Goal: Transaction & Acquisition: Book appointment/travel/reservation

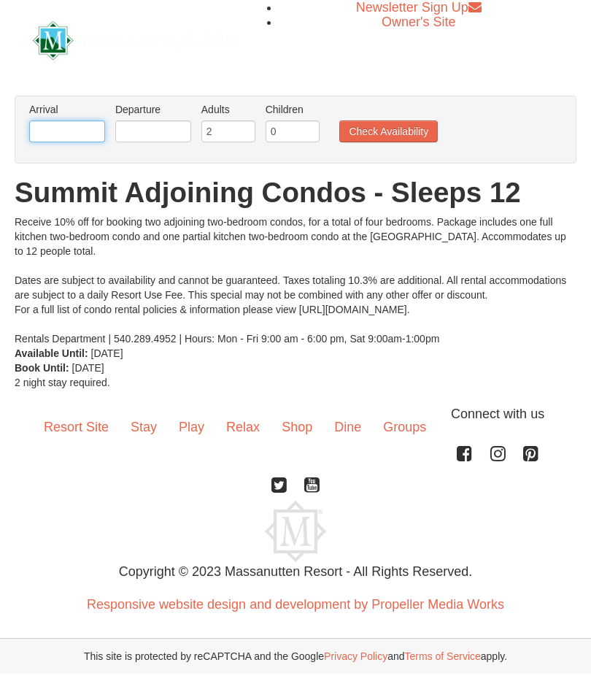
click at [60, 126] on input "text" at bounding box center [67, 131] width 76 height 22
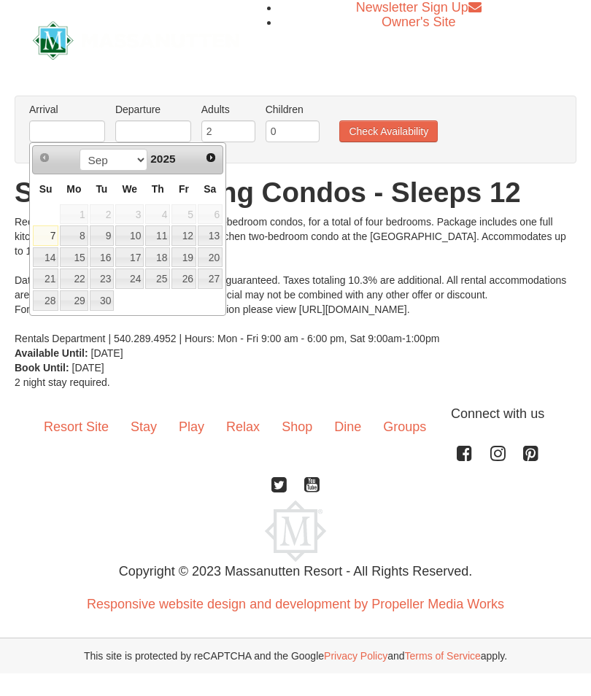
click at [205, 152] on span "Next" at bounding box center [211, 158] width 12 height 12
click at [195, 158] on div "Sep Oct Nov Dec 2025" at bounding box center [127, 159] width 138 height 23
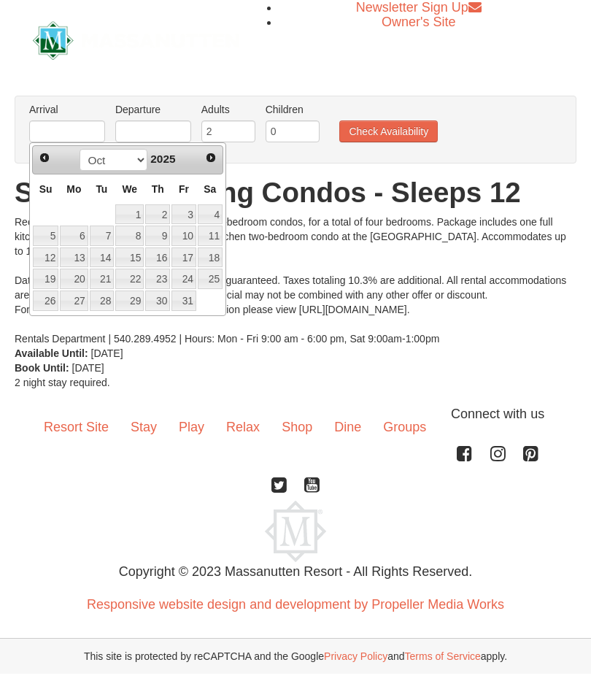
click at [197, 158] on div "Prev Next Sep Oct Nov Dec 2025" at bounding box center [127, 159] width 191 height 29
click at [207, 158] on span "Next" at bounding box center [211, 158] width 12 height 12
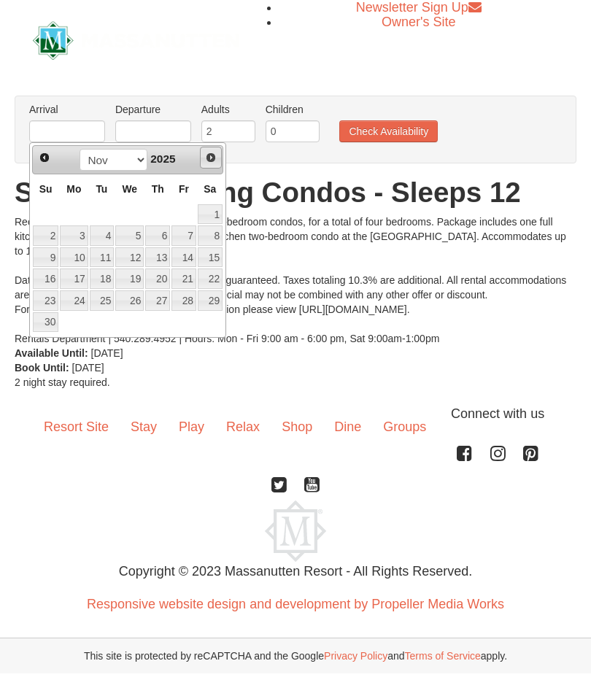
click at [201, 153] on link "Next" at bounding box center [211, 158] width 22 height 22
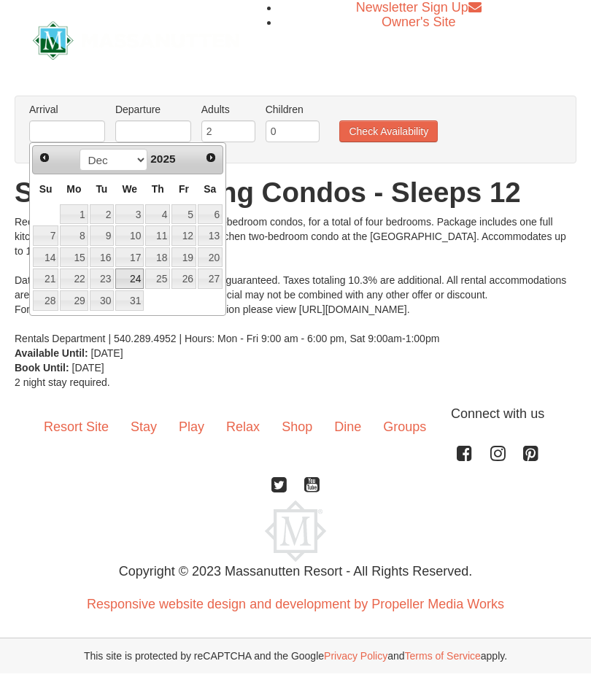
click at [128, 281] on link "24" at bounding box center [129, 279] width 28 height 20
type input "[DATE]"
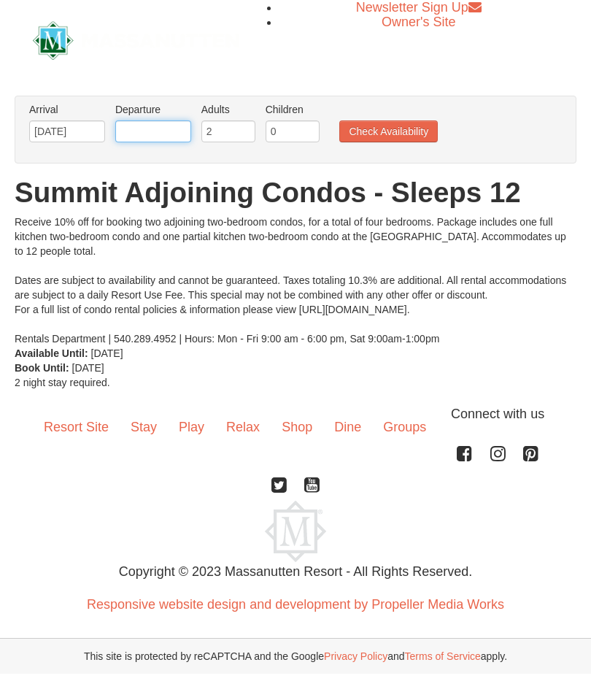
click at [156, 126] on input "text" at bounding box center [153, 131] width 76 height 22
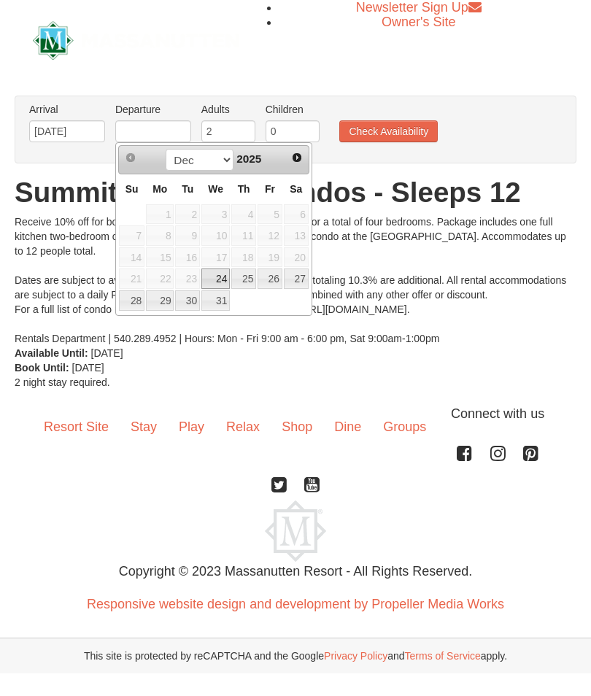
click at [296, 275] on link "27" at bounding box center [296, 279] width 25 height 20
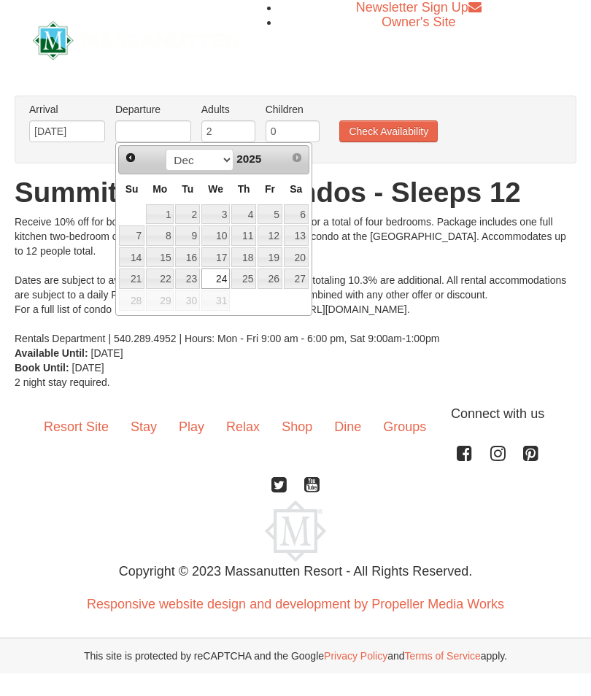
type input "[DATE]"
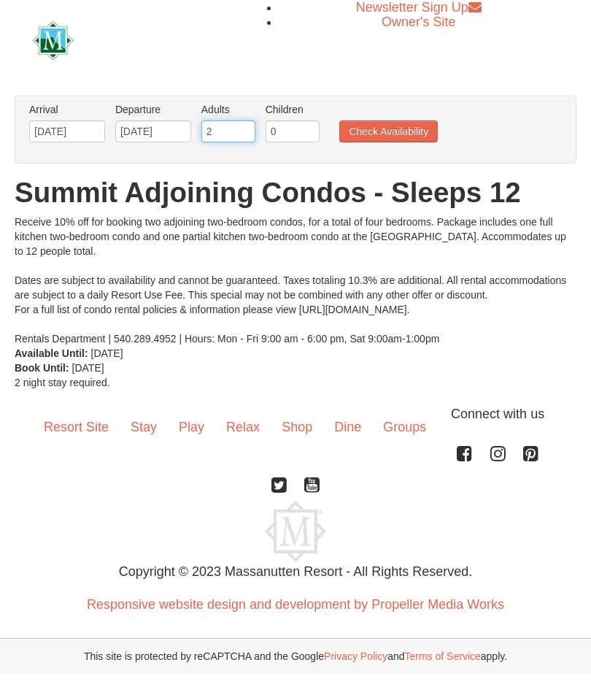
click at [232, 127] on input "2" at bounding box center [228, 131] width 54 height 22
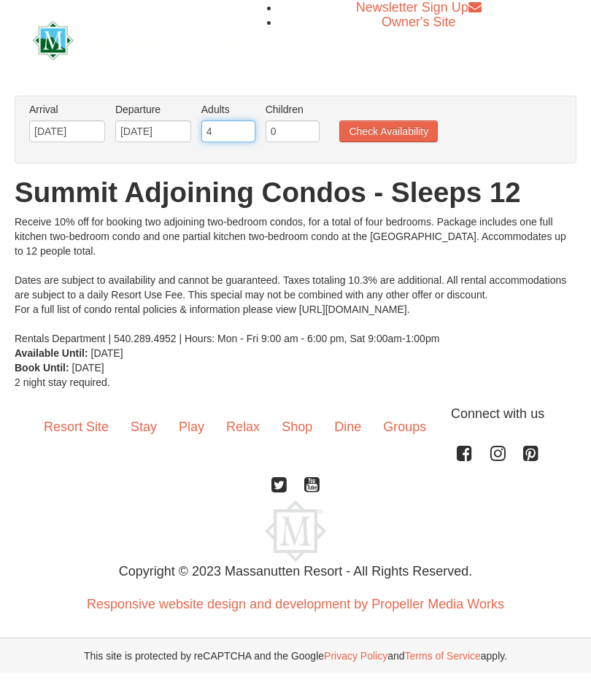
type input "4"
click at [293, 126] on input "0" at bounding box center [293, 131] width 54 height 22
type input "0"
type input "2"
click at [404, 127] on button "Check Availability" at bounding box center [388, 131] width 99 height 22
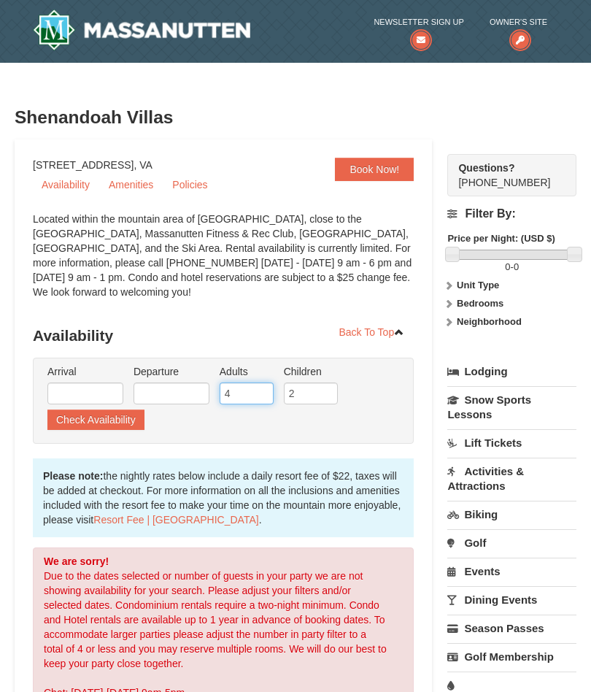
click at [248, 391] on input "4" at bounding box center [247, 394] width 54 height 22
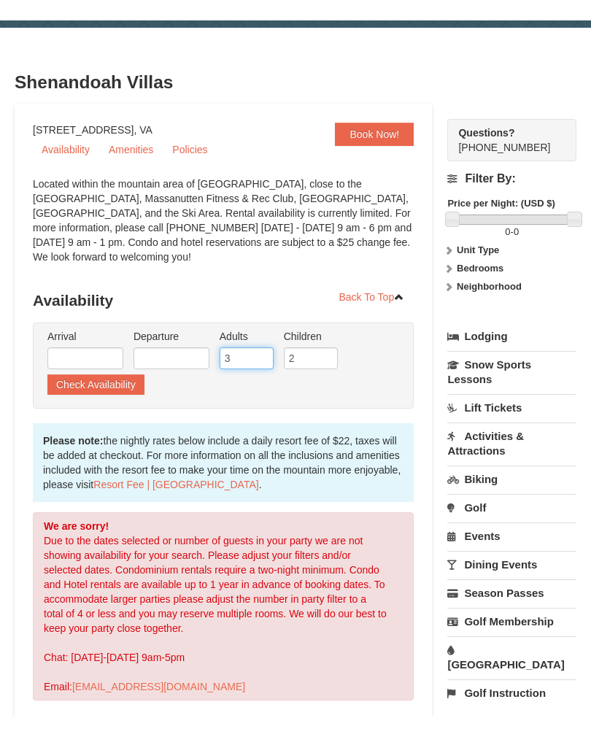
scroll to position [44, 0]
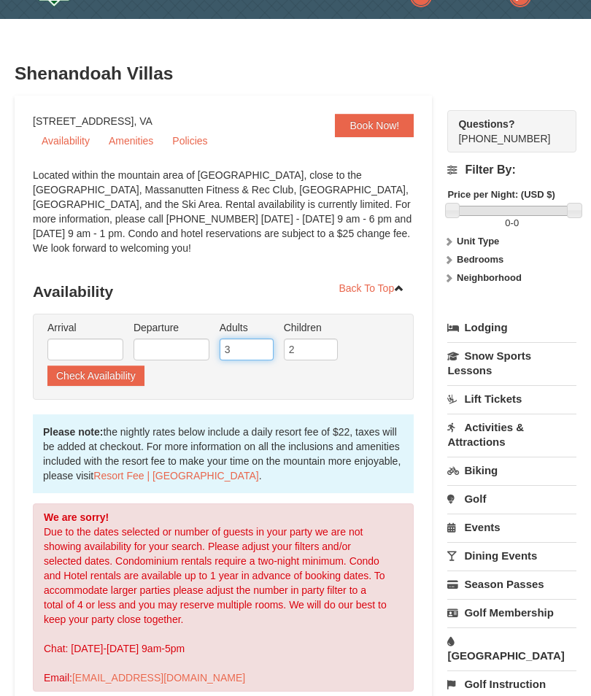
type input "3"
click at [85, 377] on button "Check Availability" at bounding box center [95, 376] width 97 height 20
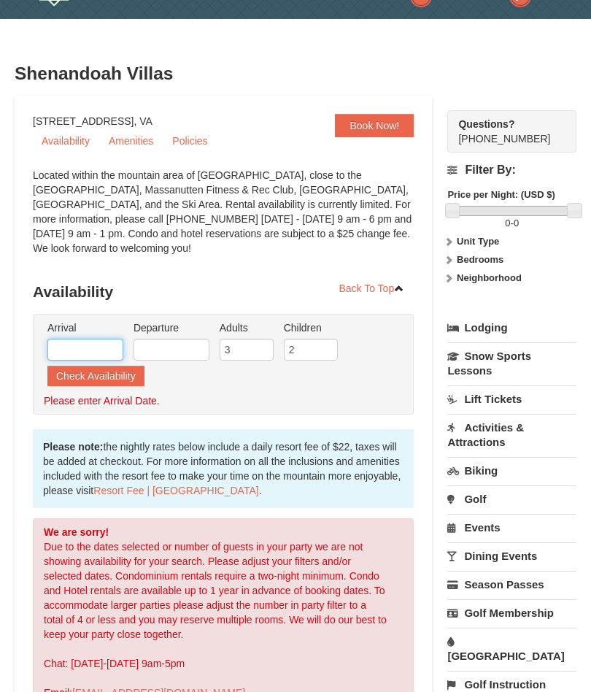
click at [70, 348] on input "text" at bounding box center [85, 350] width 76 height 22
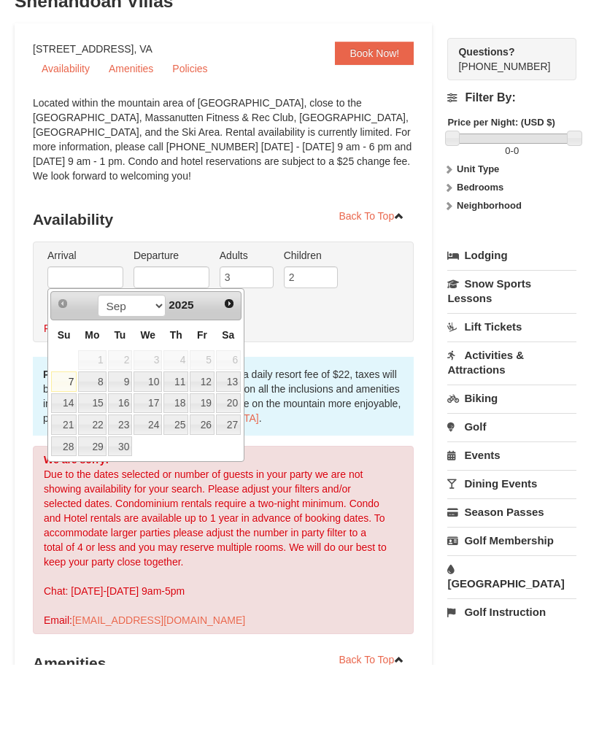
click at [229, 370] on span "Next" at bounding box center [229, 376] width 12 height 12
click at [231, 361] on div "Prev Next Sep Oct Nov Dec 2025 Su Mo Tu We Th Fr Sa 1 2 3 4 5 6 7 8 9 10 11 12 …" at bounding box center [145, 448] width 197 height 174
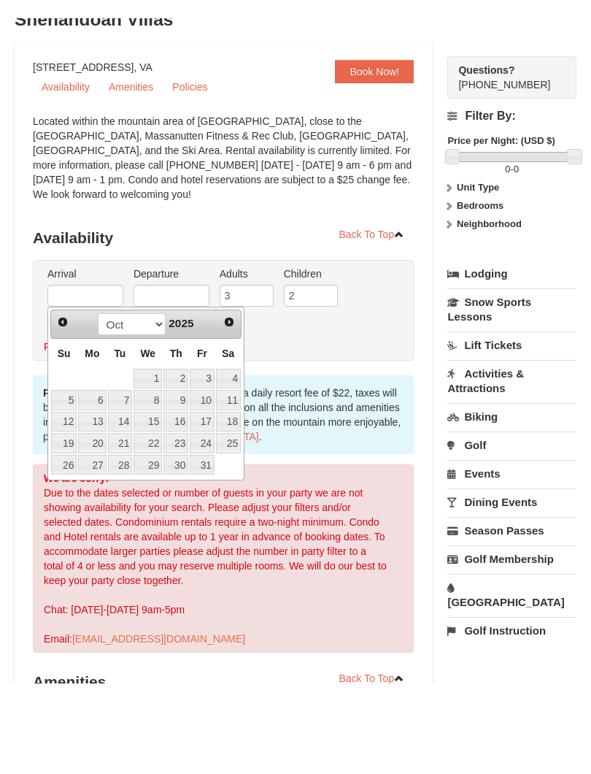
scroll to position [116, 0]
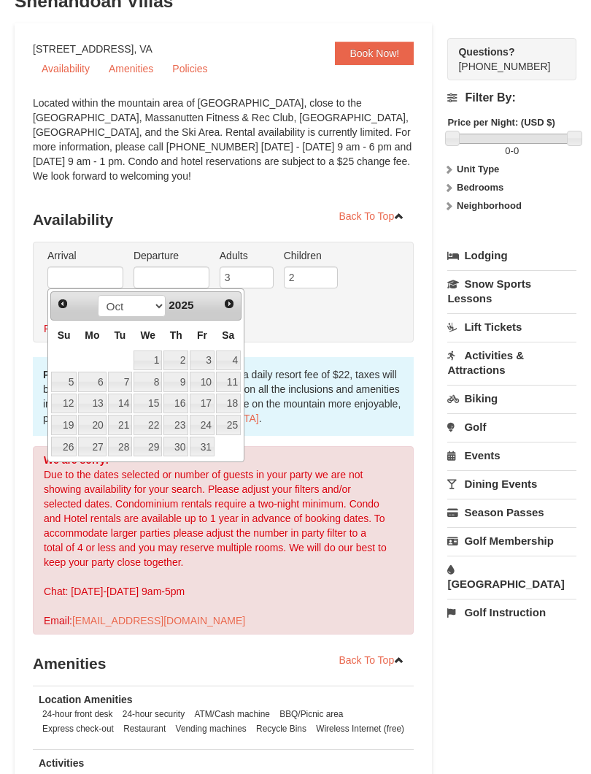
click at [229, 293] on link "Next" at bounding box center [229, 303] width 20 height 20
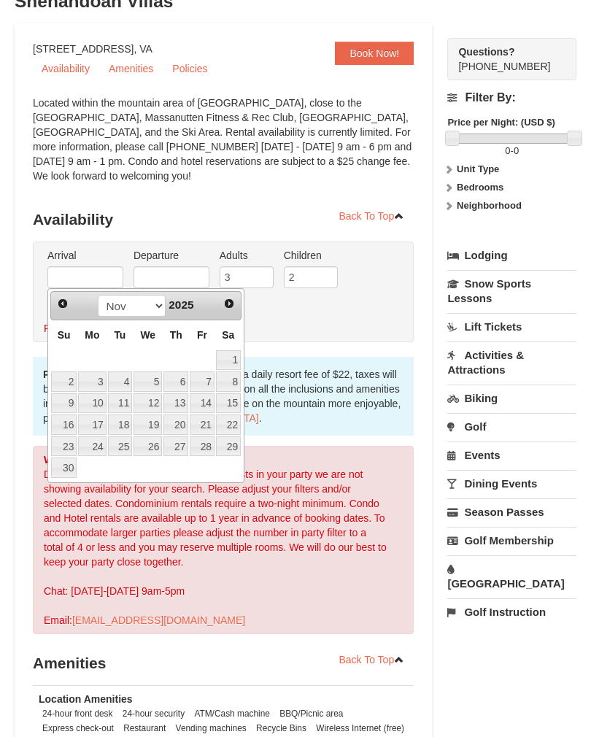
click at [227, 304] on span "Next" at bounding box center [229, 304] width 12 height 12
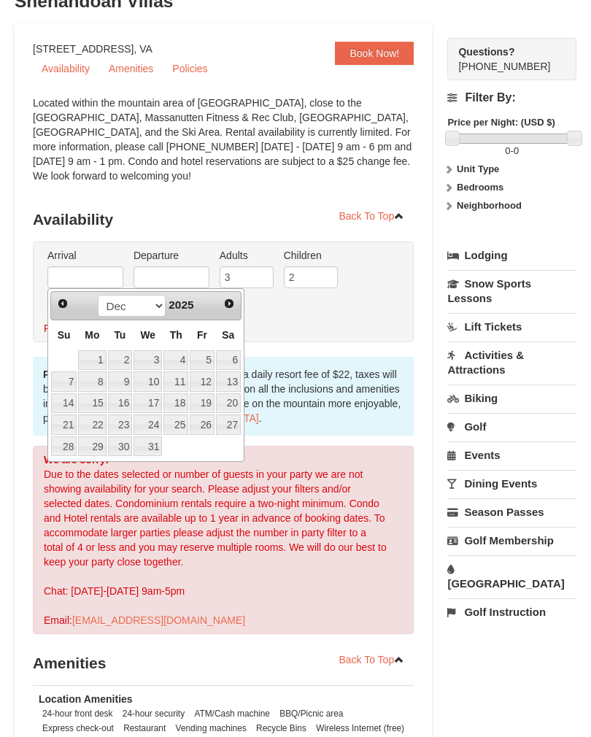
click at [151, 421] on link "24" at bounding box center [148, 425] width 28 height 20
type input "[DATE]"
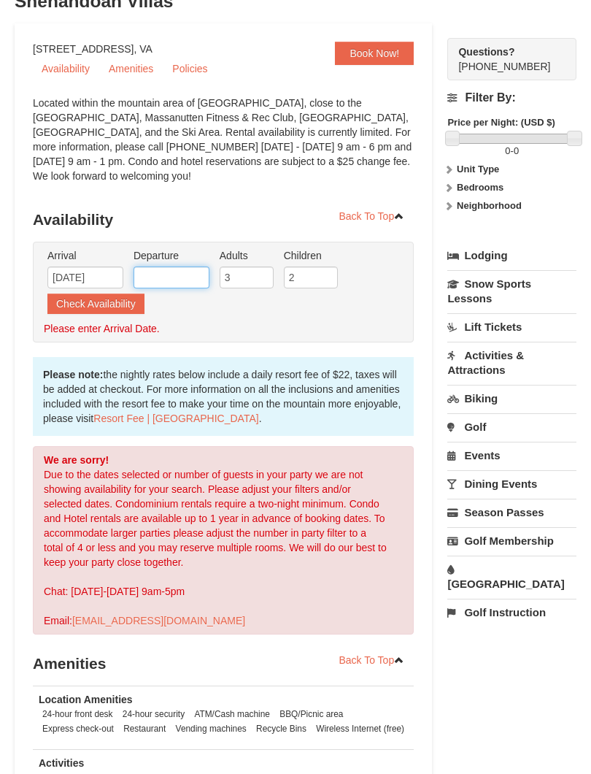
click at [184, 277] on input "text" at bounding box center [172, 277] width 76 height 22
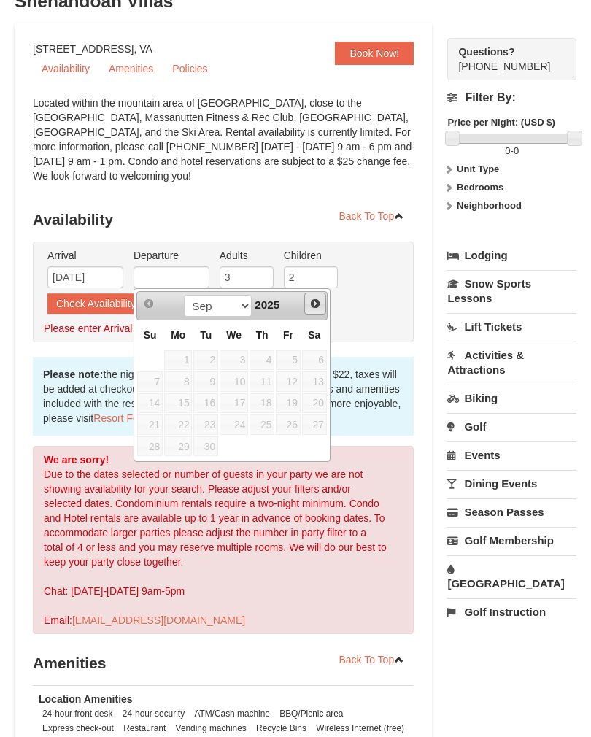
click at [314, 305] on span "Next" at bounding box center [316, 304] width 12 height 12
click at [315, 304] on span "Next" at bounding box center [316, 304] width 12 height 12
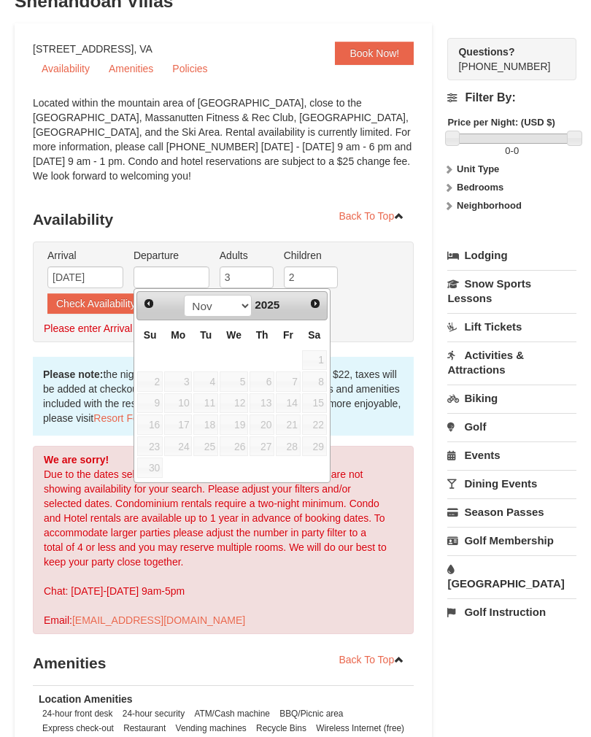
click at [314, 304] on span "Next" at bounding box center [316, 304] width 12 height 12
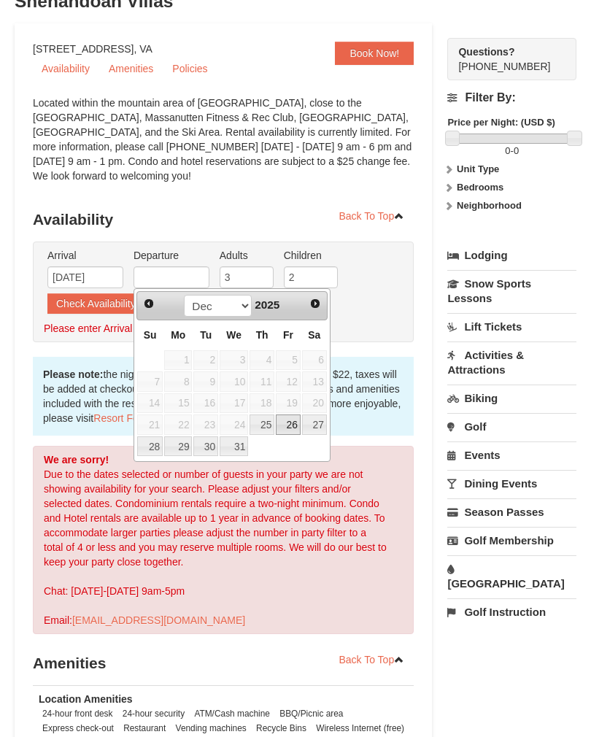
click at [289, 423] on link "26" at bounding box center [288, 425] width 25 height 20
type input "12/26/2025"
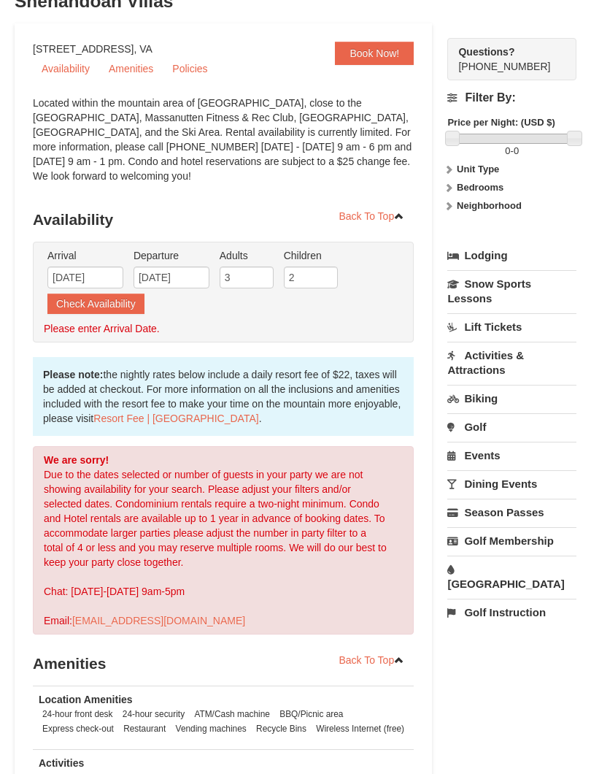
click at [86, 304] on button "Check Availability" at bounding box center [95, 303] width 97 height 20
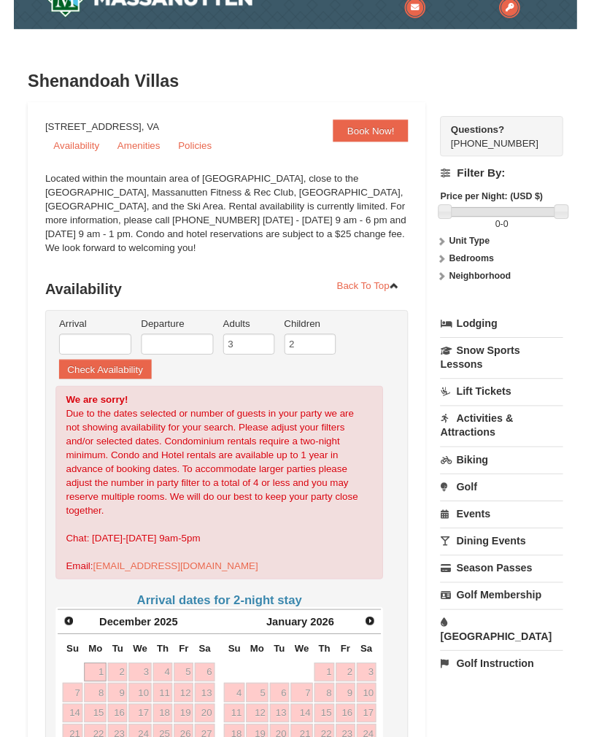
scroll to position [33, 0]
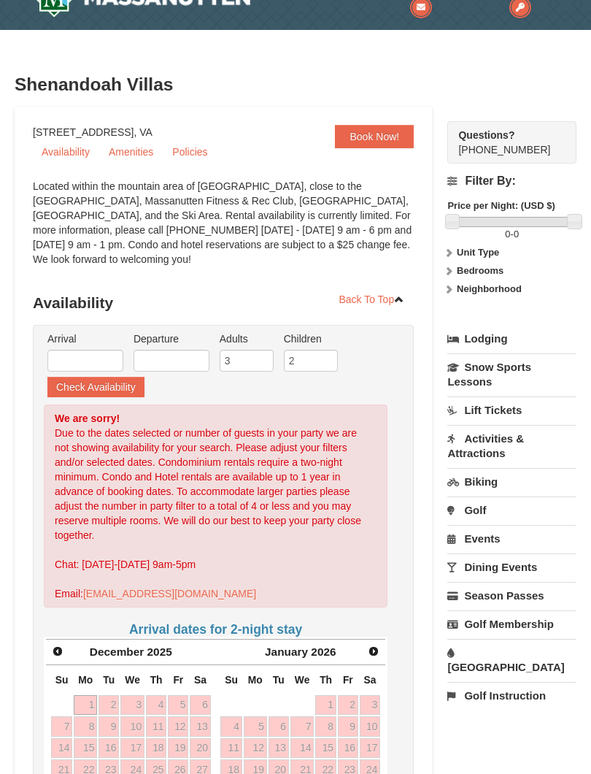
click at [461, 256] on strong "Unit Type" at bounding box center [478, 252] width 42 height 11
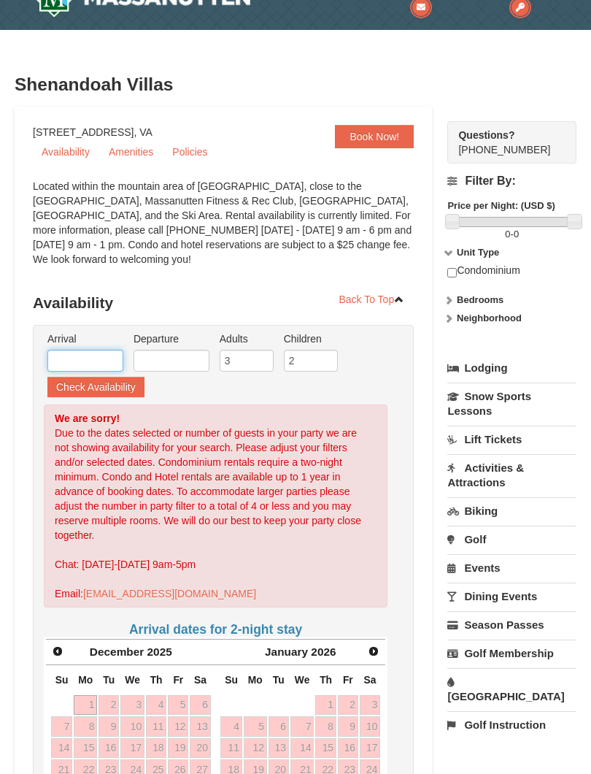
click at [76, 352] on input "text" at bounding box center [85, 361] width 76 height 22
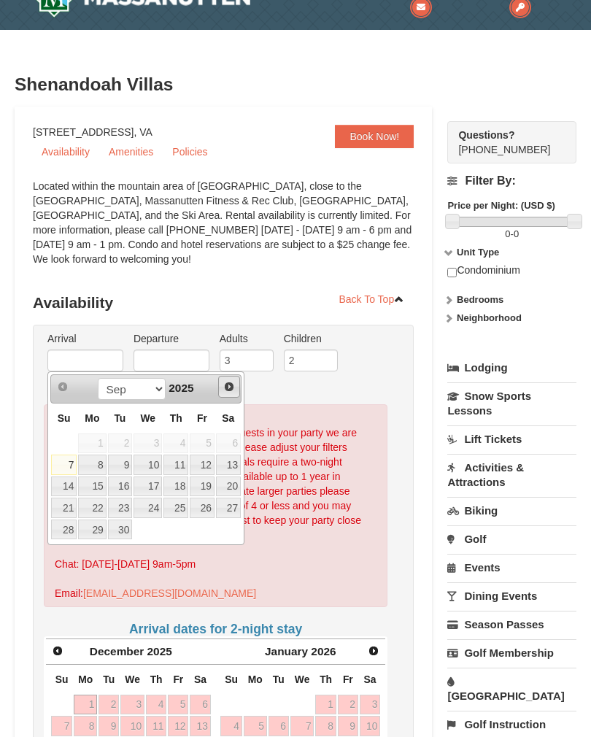
click at [231, 385] on span "Next" at bounding box center [229, 387] width 12 height 12
click at [224, 383] on span "Next" at bounding box center [229, 387] width 12 height 12
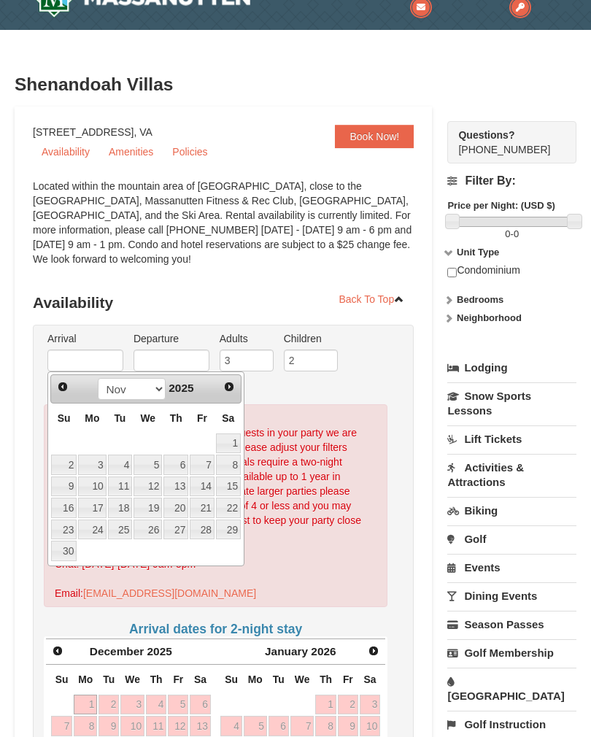
click at [216, 380] on div "Prev Next Sep Oct Nov Dec 2025" at bounding box center [145, 389] width 191 height 29
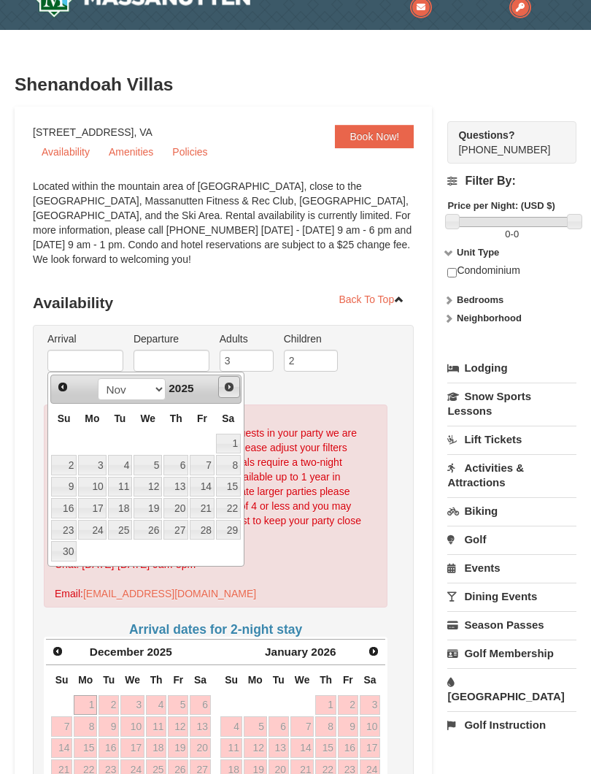
click at [223, 383] on link "Next" at bounding box center [229, 387] width 22 height 22
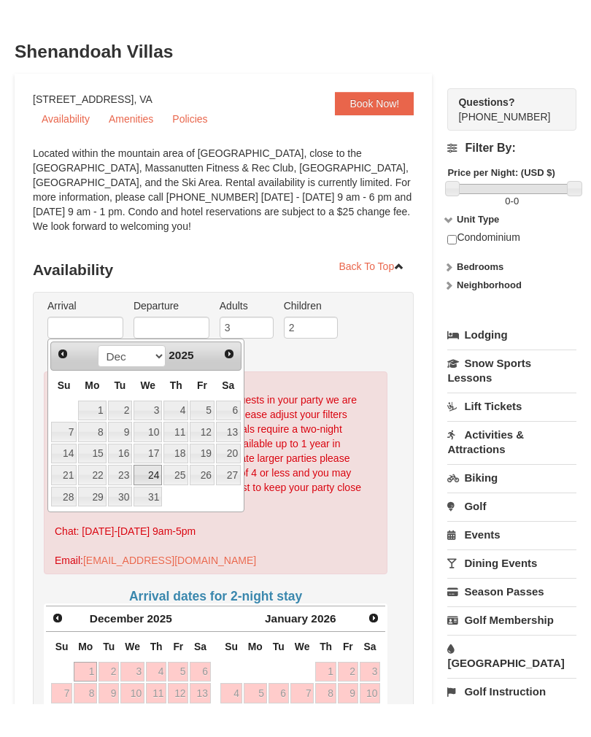
click at [146, 498] on link "24" at bounding box center [148, 508] width 28 height 20
type input "[DATE]"
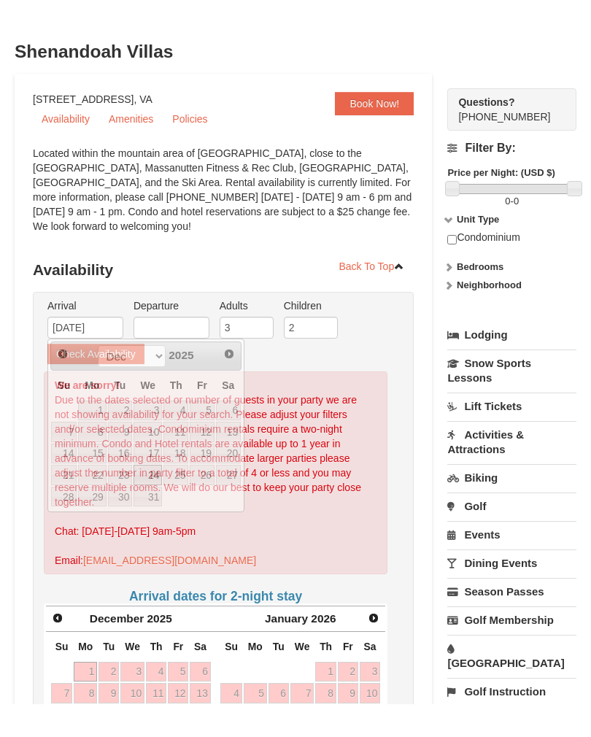
scroll to position [66, 0]
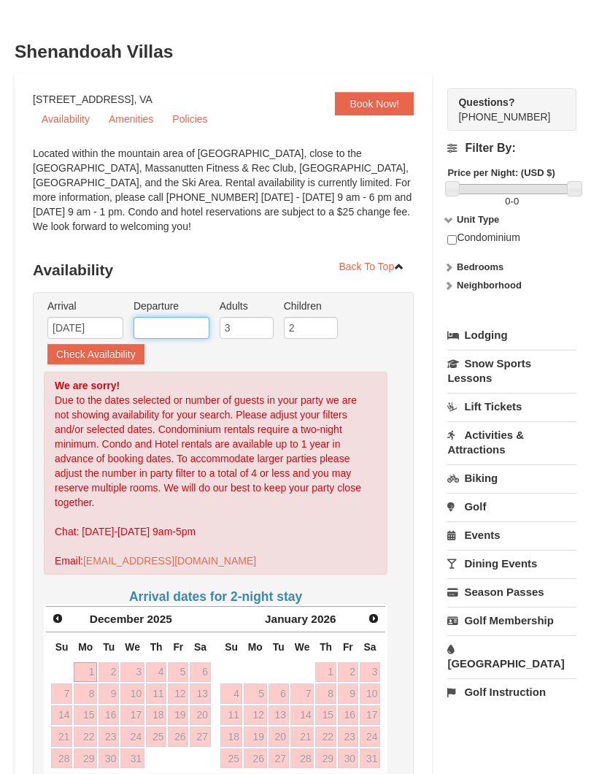
click at [172, 326] on input "text" at bounding box center [172, 328] width 76 height 22
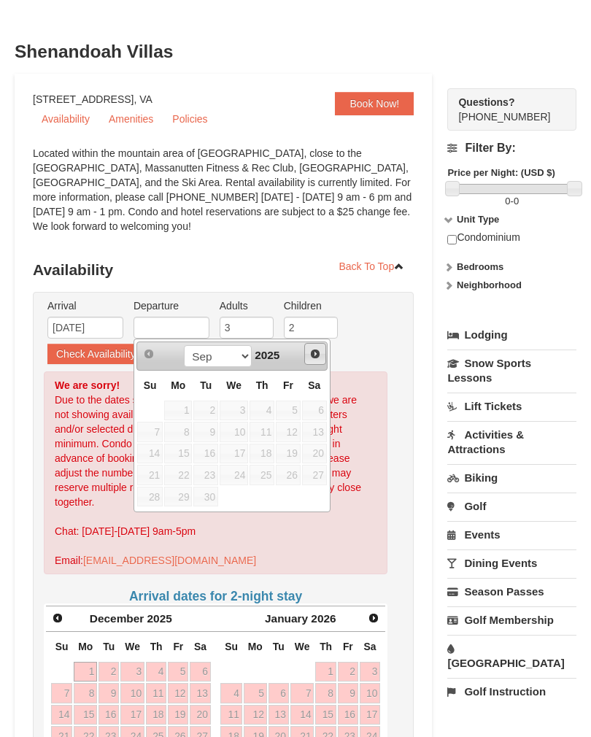
click at [316, 353] on span "Next" at bounding box center [316, 354] width 12 height 12
click at [315, 352] on span "Next" at bounding box center [316, 354] width 12 height 12
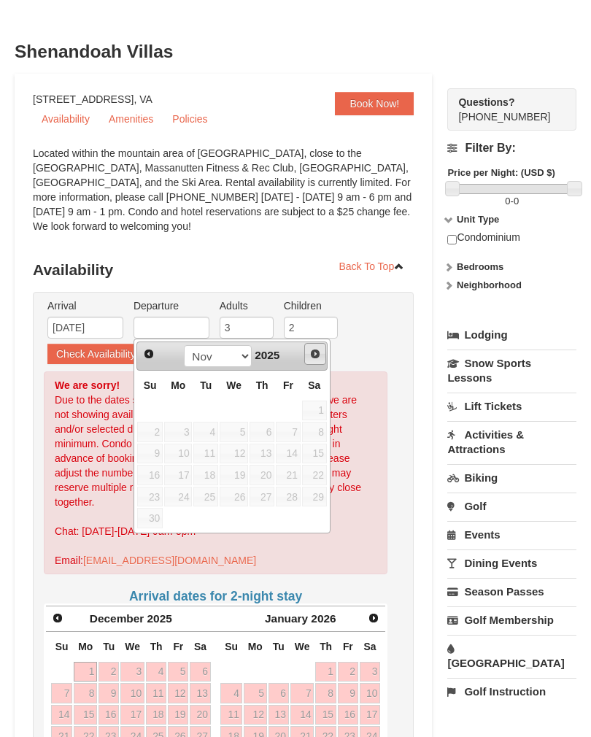
click at [311, 348] on span "Next" at bounding box center [316, 354] width 12 height 12
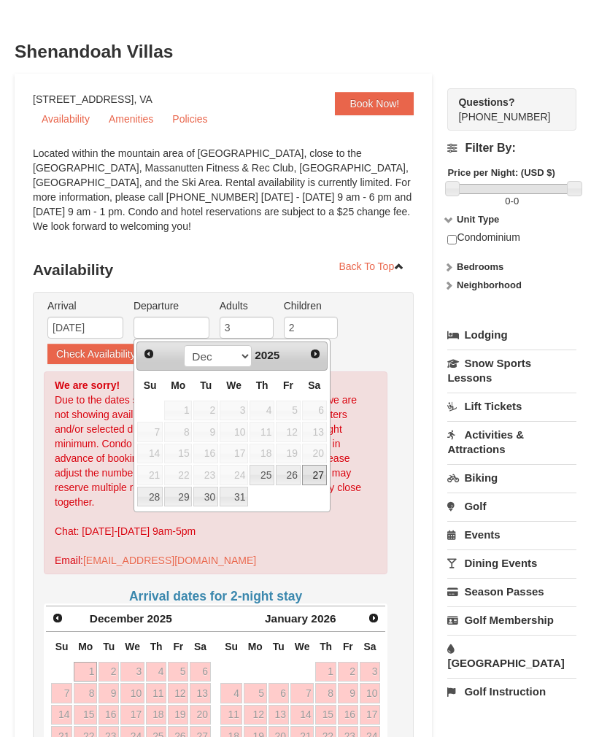
click at [313, 477] on link "27" at bounding box center [314, 475] width 25 height 20
type input "[DATE]"
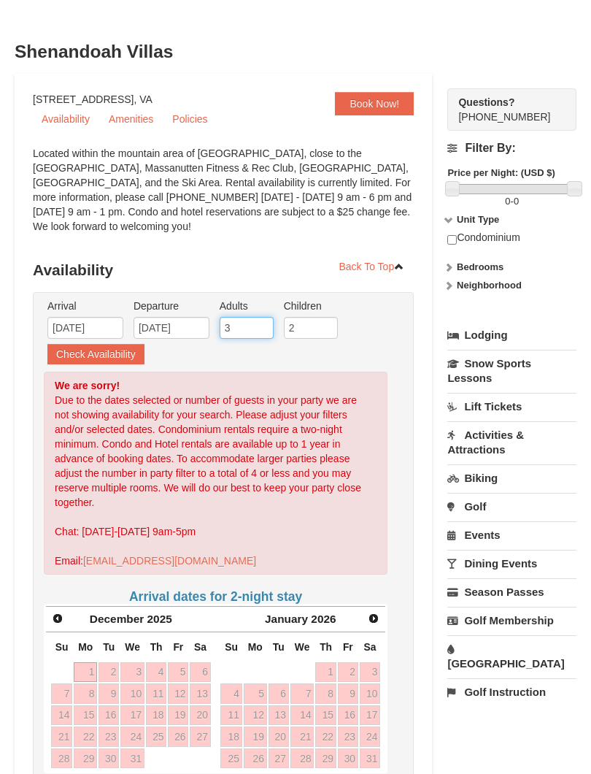
click at [247, 324] on input "3" at bounding box center [247, 328] width 54 height 22
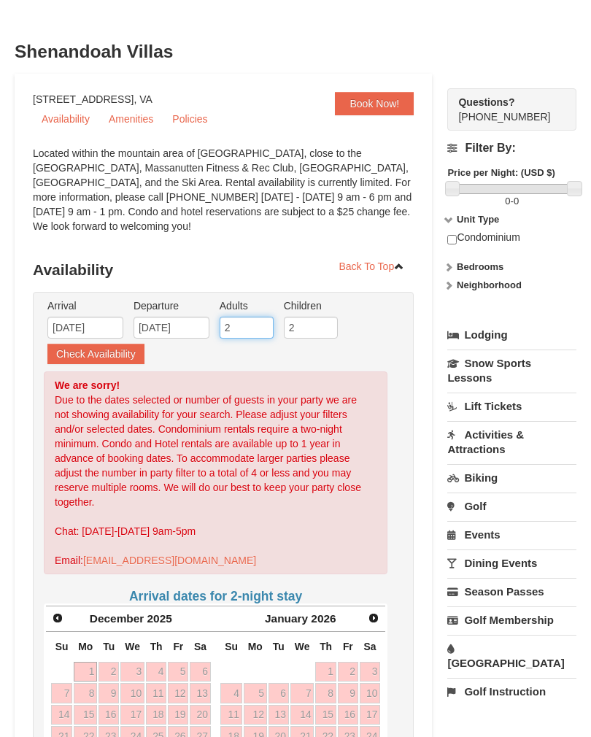
type input "2"
click at [83, 353] on button "Check Availability" at bounding box center [95, 354] width 97 height 20
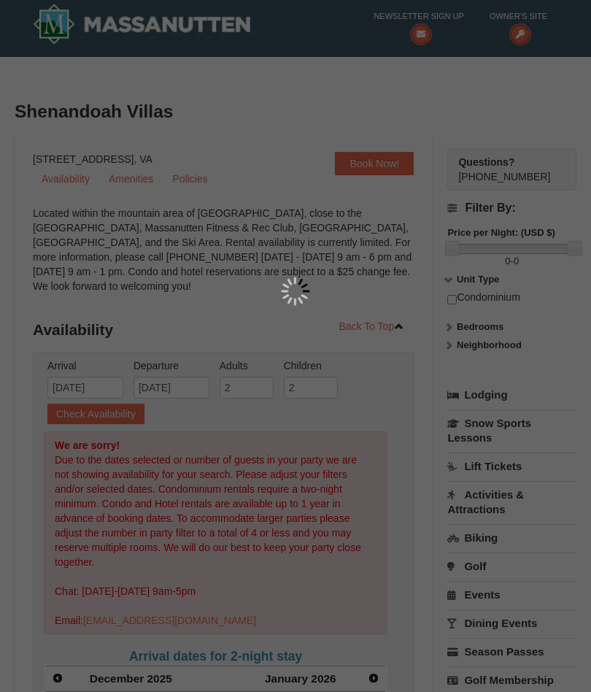
scroll to position [0, 0]
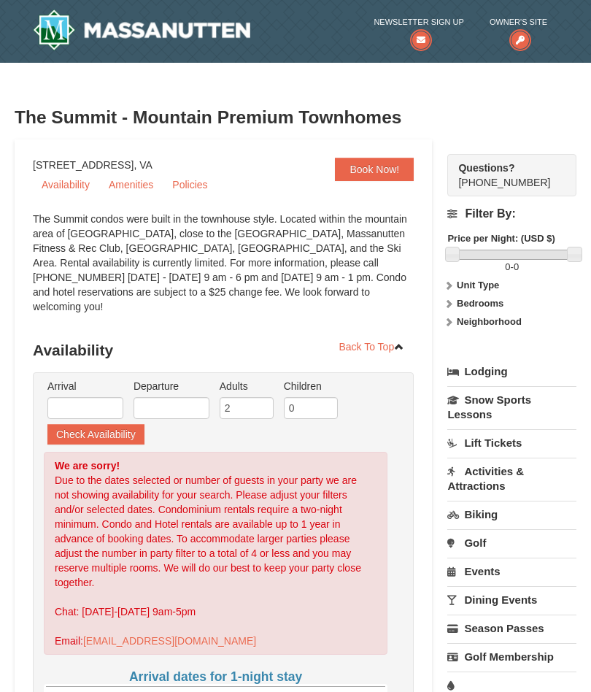
click at [489, 274] on label "0 - 0" at bounding box center [512, 267] width 129 height 15
click at [548, 299] on label "Bedrooms" at bounding box center [512, 303] width 129 height 15
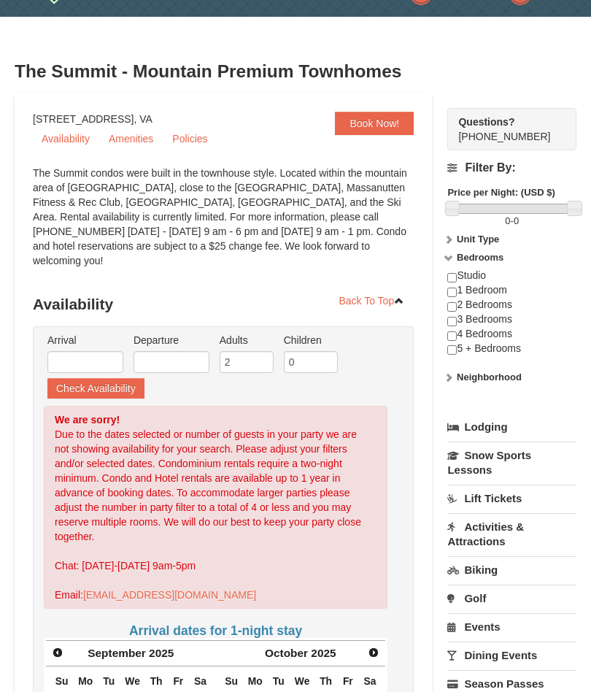
scroll to position [45, 0]
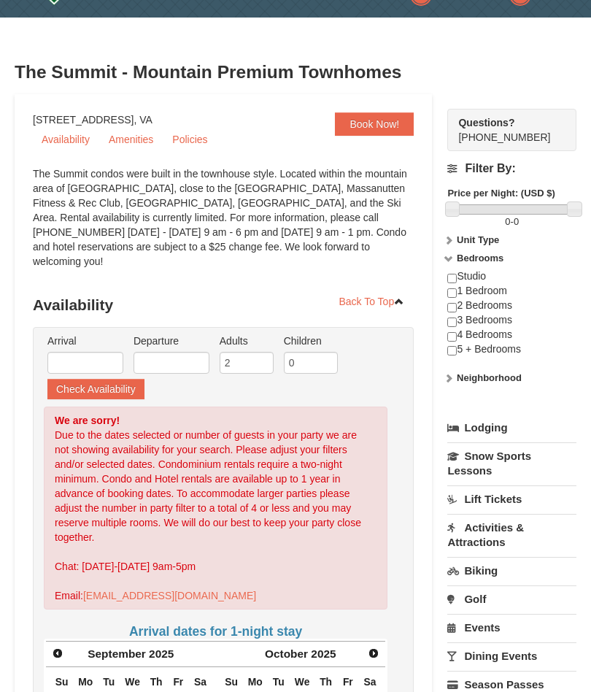
click at [454, 320] on input "checkbox" at bounding box center [452, 322] width 9 height 9
checkbox input "true"
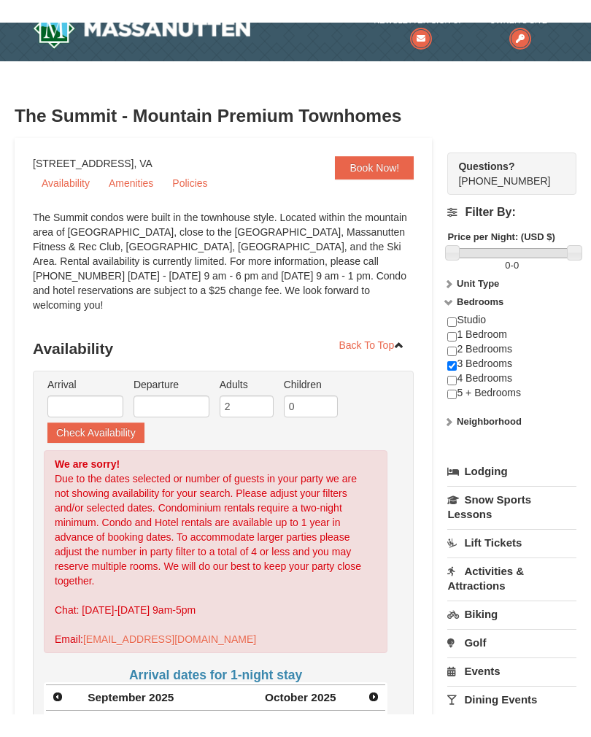
scroll to position [0, 0]
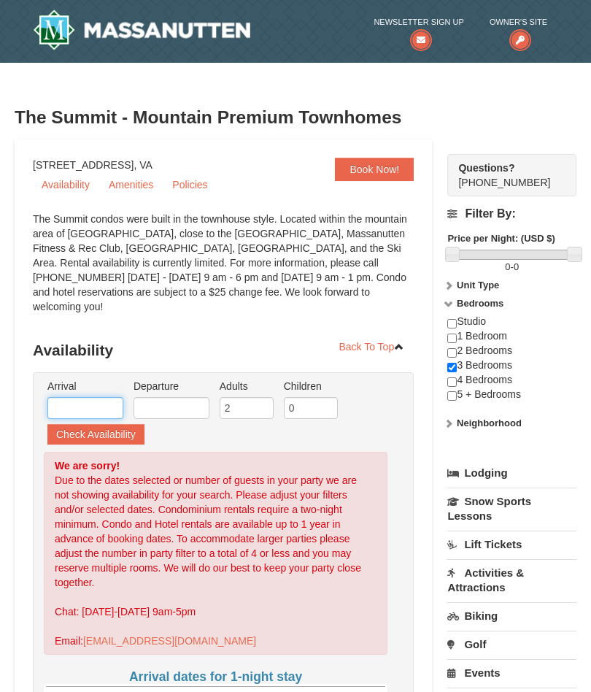
click at [67, 397] on input "text" at bounding box center [85, 408] width 76 height 22
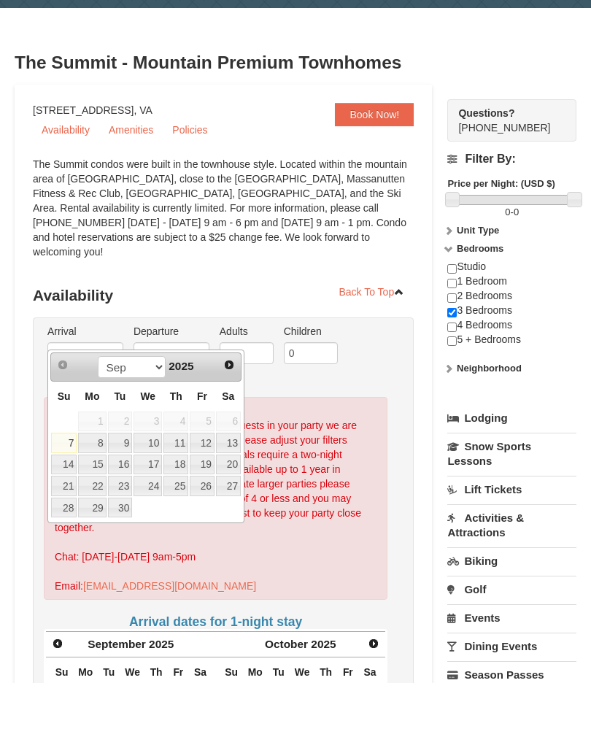
click at [230, 414] on span "Next" at bounding box center [229, 420] width 12 height 12
click at [221, 409] on link "Next" at bounding box center [229, 420] width 22 height 22
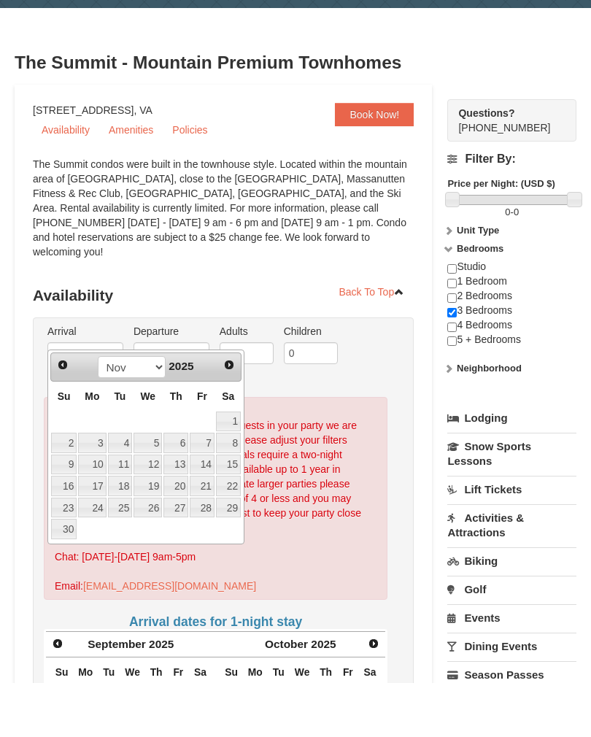
click at [221, 410] on link "Next" at bounding box center [229, 420] width 20 height 20
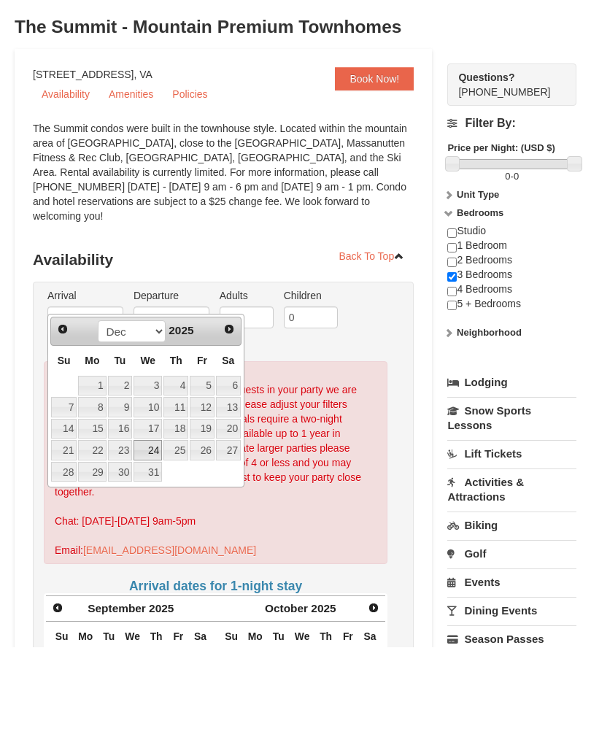
click at [144, 531] on link "24" at bounding box center [148, 541] width 28 height 20
type input "[DATE]"
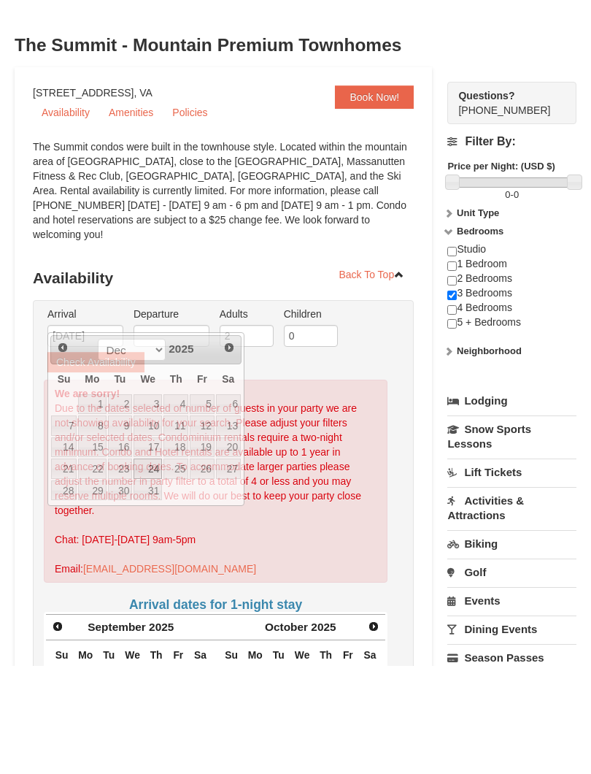
scroll to position [91, 0]
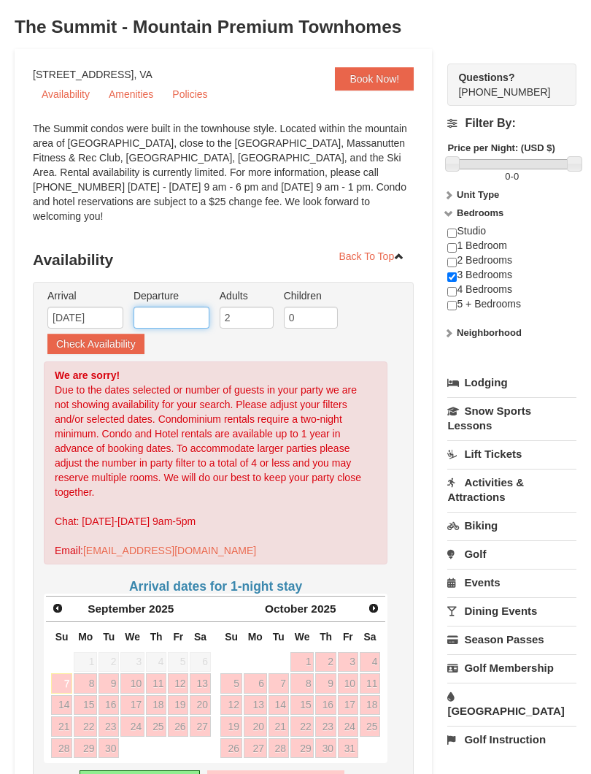
click at [172, 307] on input "text" at bounding box center [172, 318] width 76 height 22
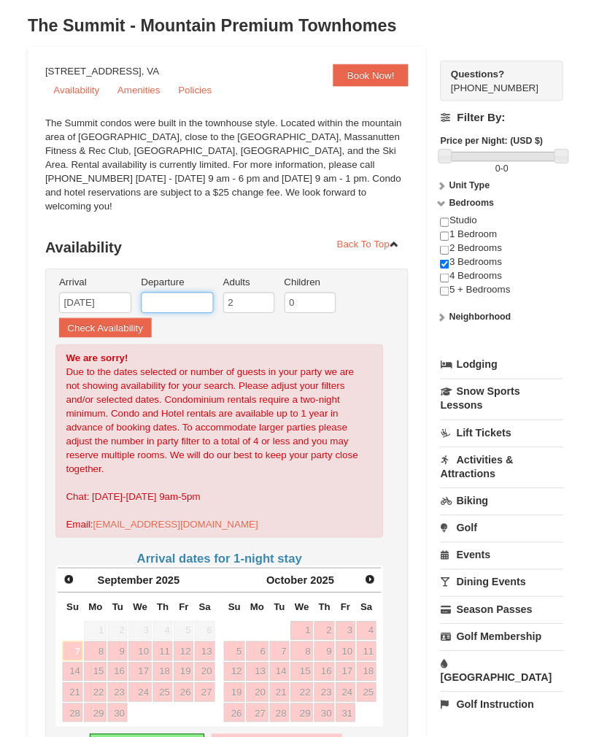
scroll to position [90, 0]
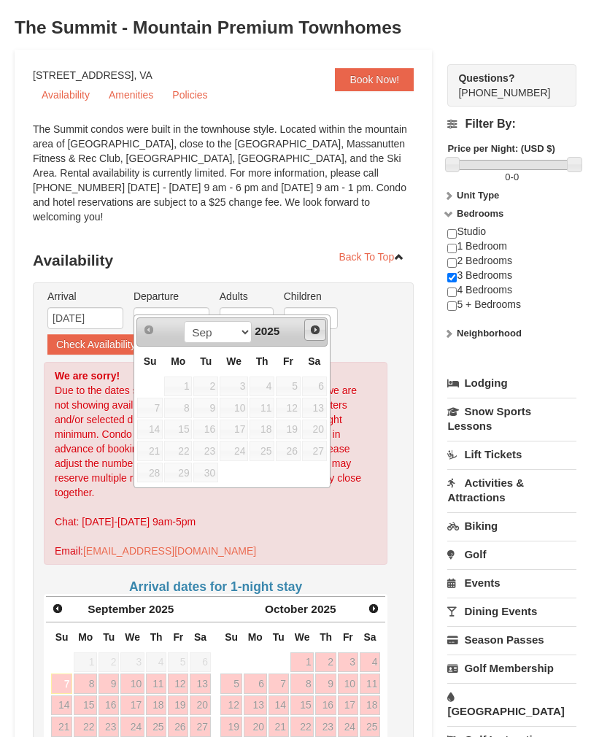
click at [310, 324] on span "Next" at bounding box center [316, 330] width 12 height 12
click at [293, 326] on div "Sep Oct Nov Dec 2025" at bounding box center [232, 331] width 138 height 23
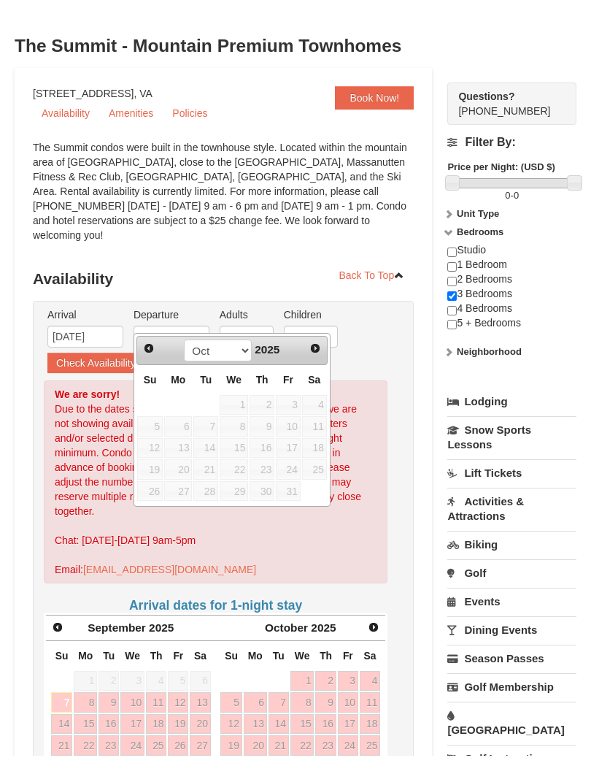
scroll to position [91, 0]
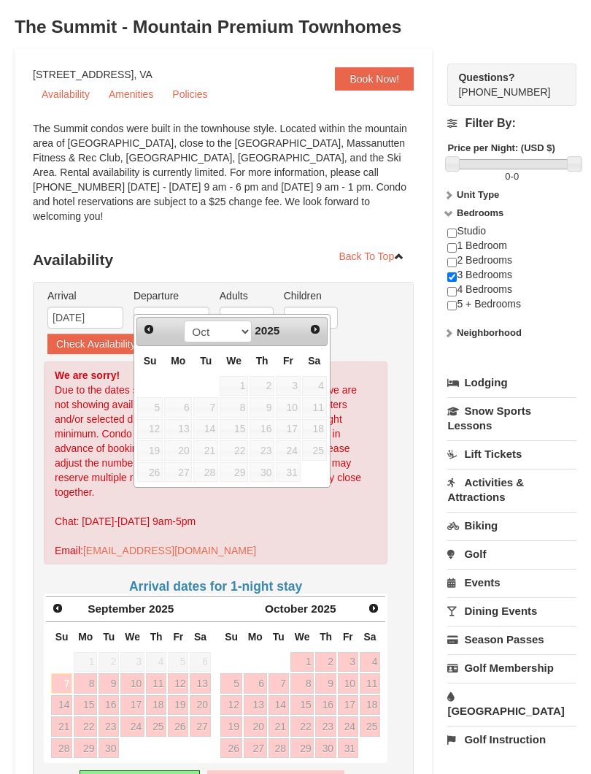
click at [296, 323] on div "Sep Oct Nov Dec 2025" at bounding box center [232, 331] width 138 height 23
click at [310, 320] on link "Next" at bounding box center [315, 329] width 20 height 20
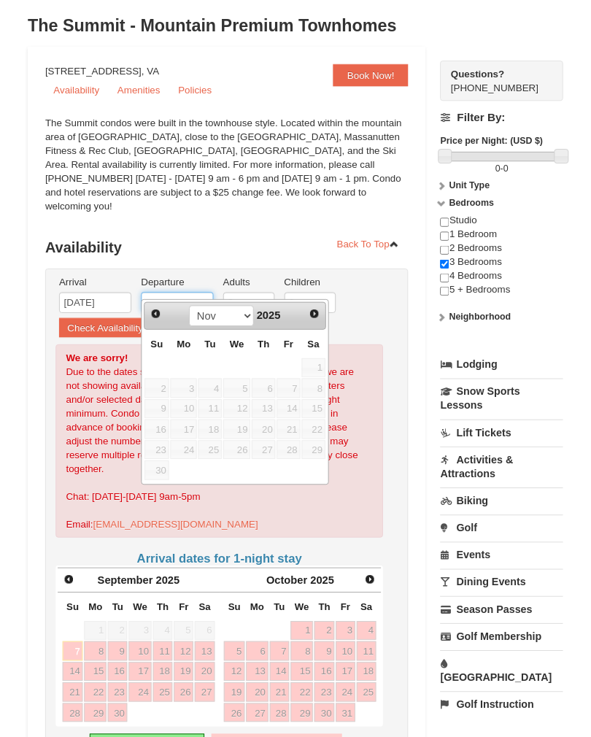
scroll to position [90, 0]
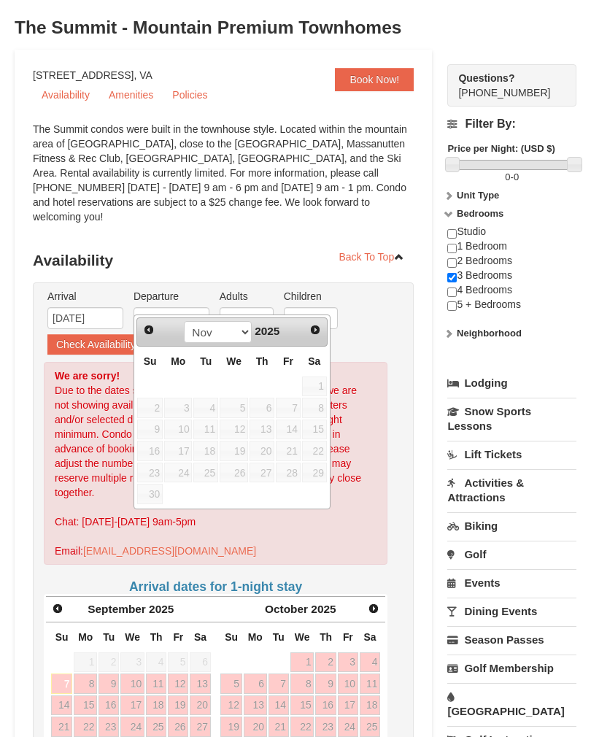
click at [300, 325] on div "Sep Oct Nov Dec 2025" at bounding box center [232, 331] width 138 height 23
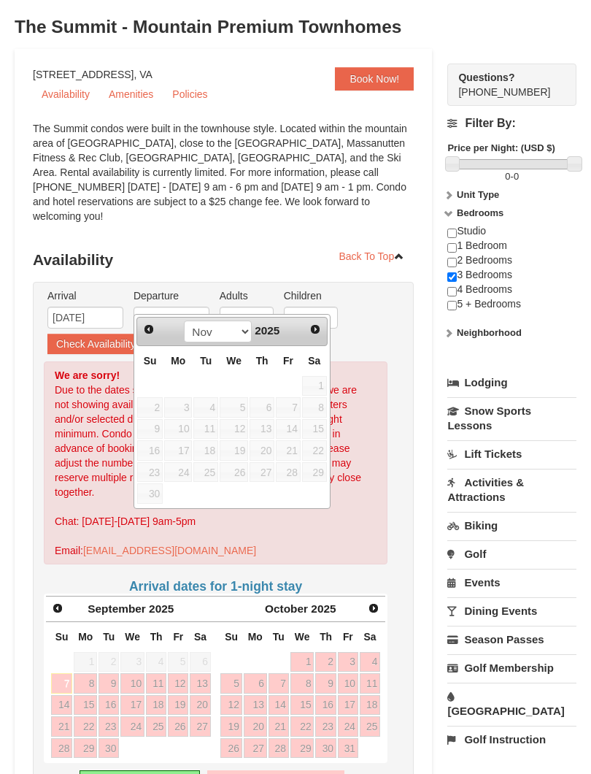
click at [312, 324] on span "Next" at bounding box center [316, 329] width 12 height 12
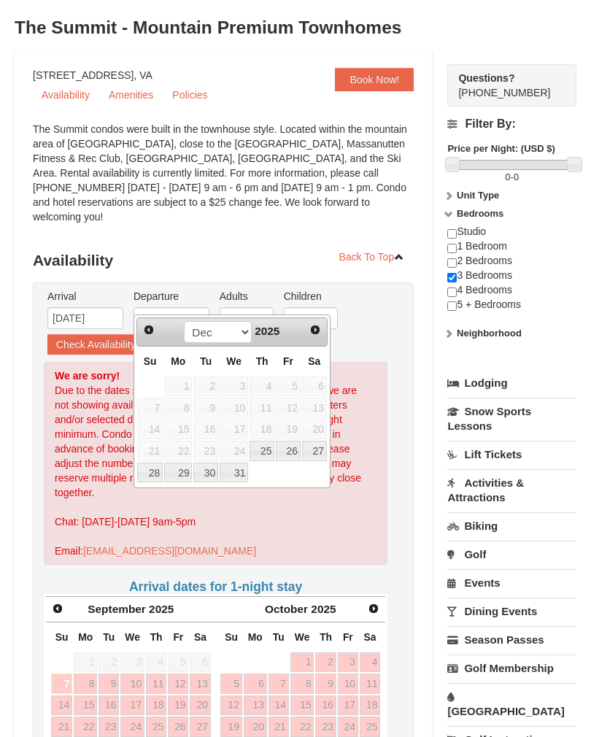
click at [313, 446] on link "27" at bounding box center [314, 451] width 25 height 20
type input "[DATE]"
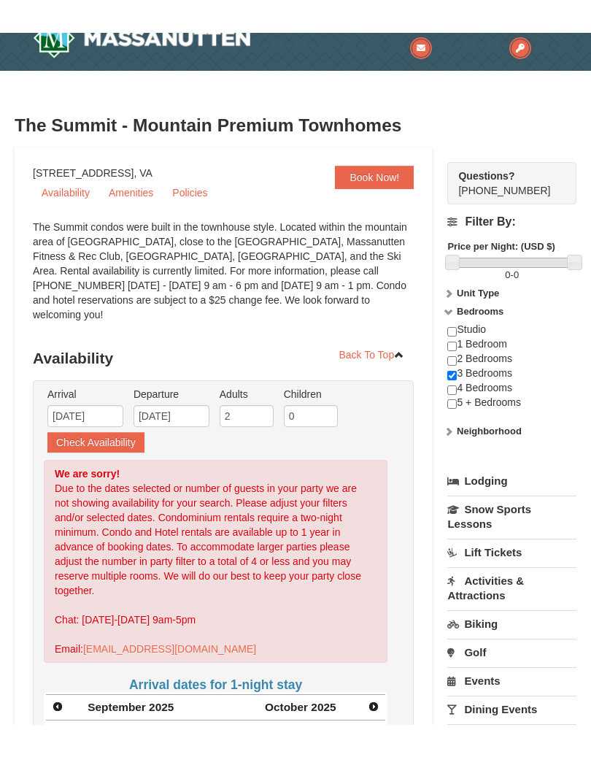
scroll to position [0, 0]
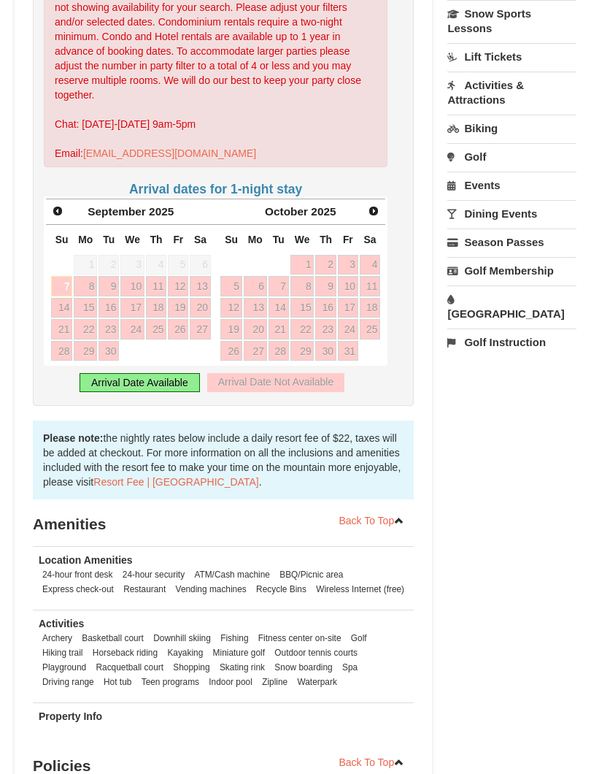
click at [555, 374] on div "Book Now! 1822 Resort Drive, Massanutten, VA Availability Amenities Policies ‹ …" at bounding box center [296, 223] width 562 height 1143
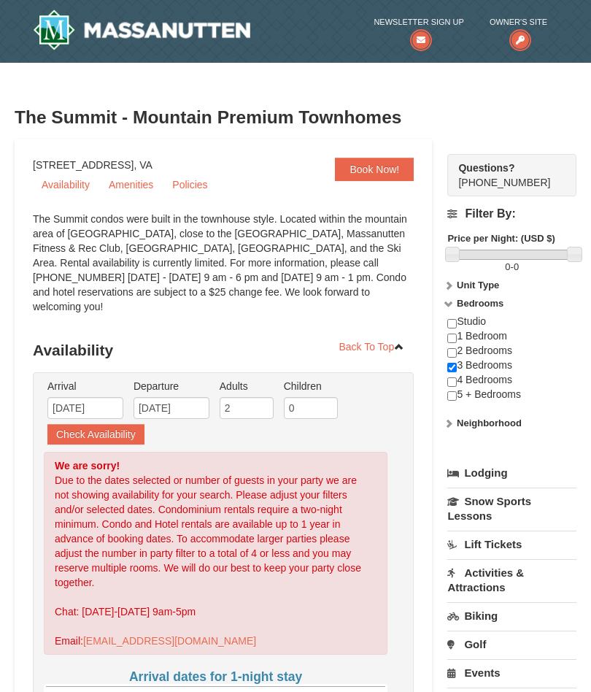
click at [561, 231] on label "Price per Night: (USD $)" at bounding box center [512, 238] width 129 height 15
click at [561, 231] on div "Filter By: Price per Night: (USD $) 0 - 0 Unit Type Condominium Rating Property…" at bounding box center [512, 320] width 129 height 249
click at [486, 207] on h4 "Filter By:" at bounding box center [512, 213] width 129 height 13
click at [464, 210] on h4 "Filter By:" at bounding box center [512, 213] width 129 height 13
click at [488, 420] on strong "Neighborhood" at bounding box center [489, 423] width 65 height 11
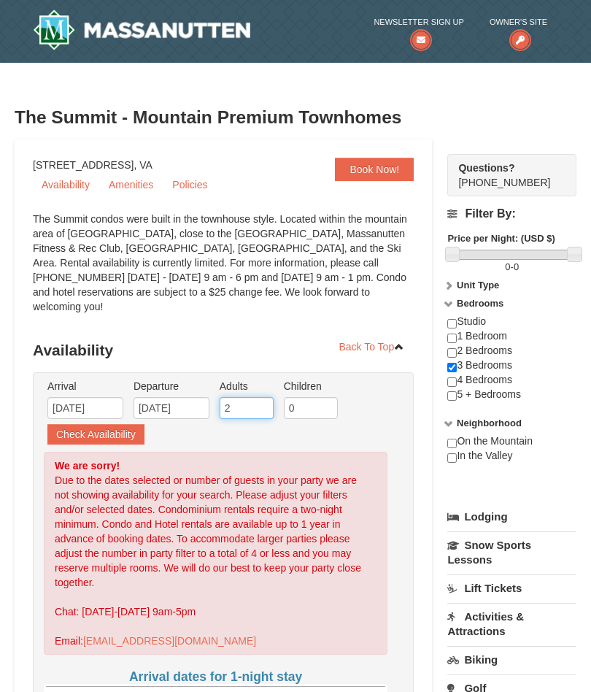
click at [243, 397] on input "2" at bounding box center [247, 408] width 54 height 22
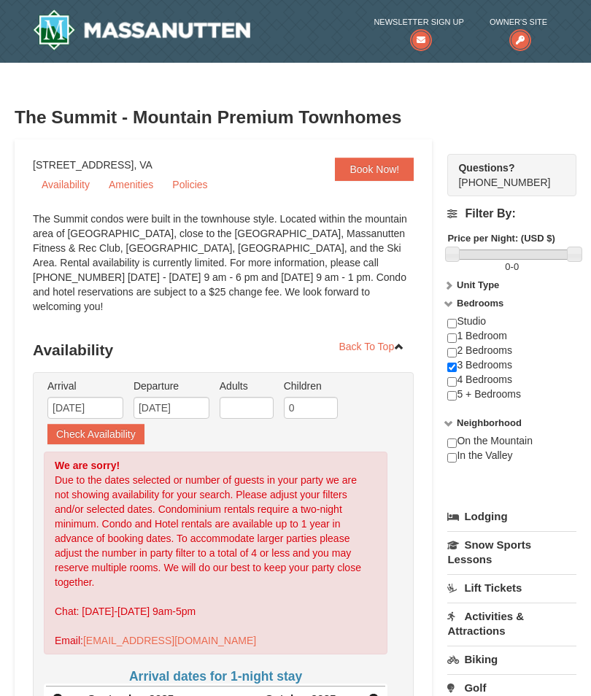
click at [105, 424] on button "Check Availability" at bounding box center [95, 434] width 97 height 20
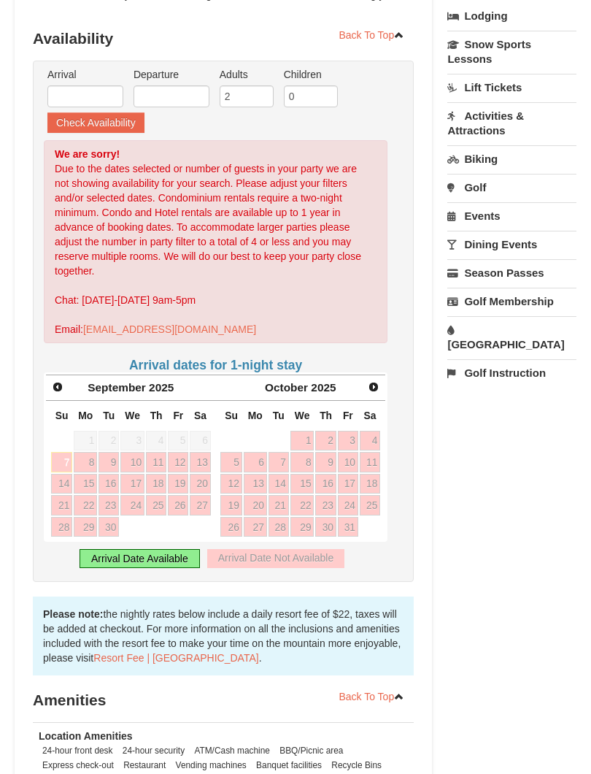
scroll to position [365, 0]
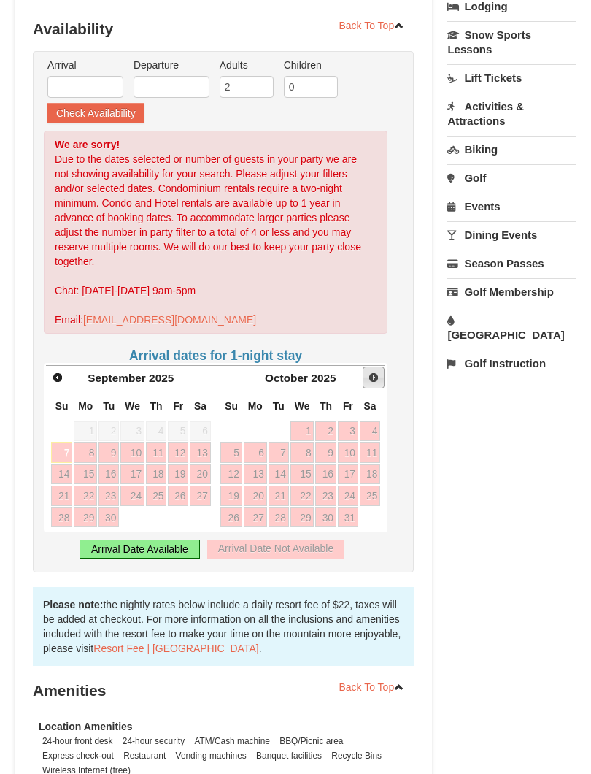
click at [375, 366] on link "Next" at bounding box center [374, 377] width 22 height 22
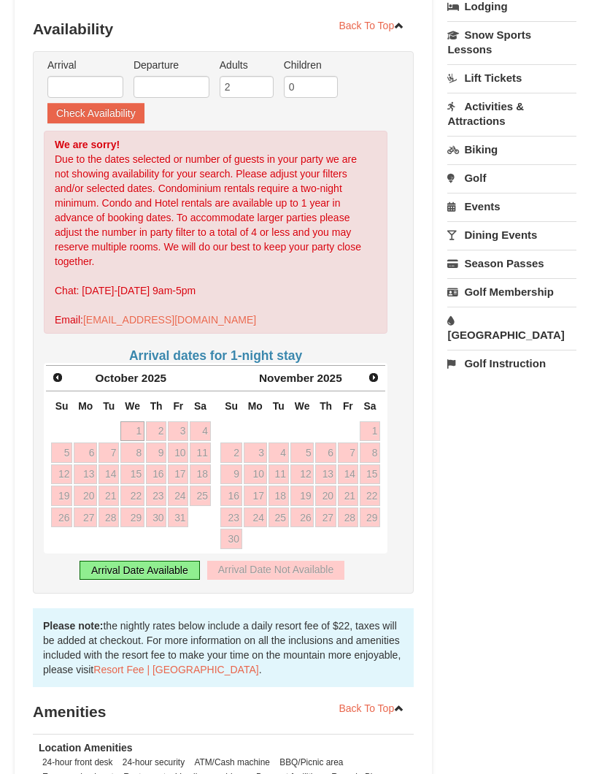
click at [380, 372] on span "Next" at bounding box center [374, 378] width 12 height 12
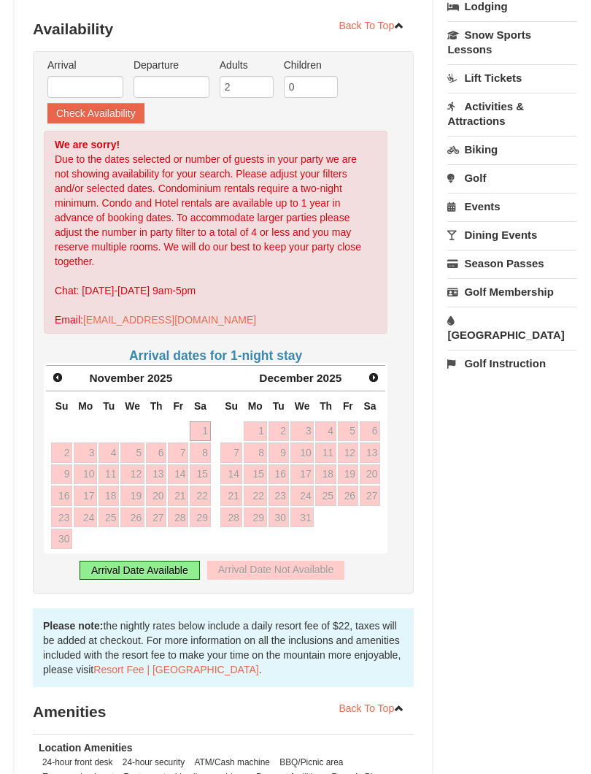
click at [380, 372] on span "Next" at bounding box center [374, 378] width 12 height 12
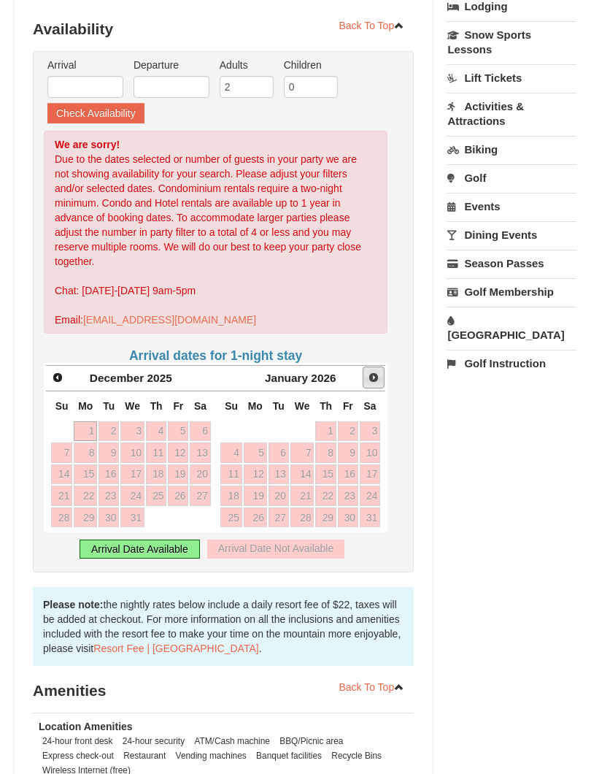
click at [373, 372] on span "Next" at bounding box center [374, 378] width 12 height 12
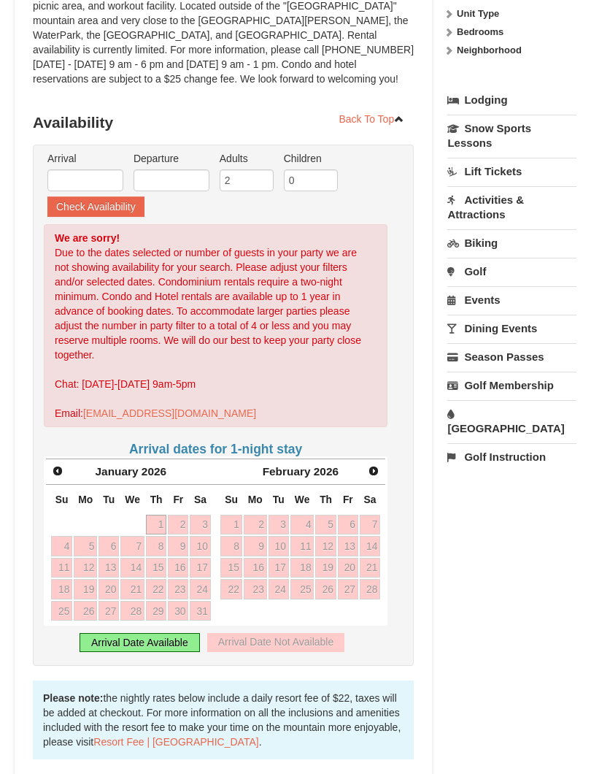
scroll to position [272, 0]
click at [220, 426] on div "Arrival Please format dates MM/DD/YYYY Please format dates MM/DD/YYYY Departure…" at bounding box center [223, 405] width 381 height 521
click at [72, 169] on input "text" at bounding box center [85, 180] width 76 height 22
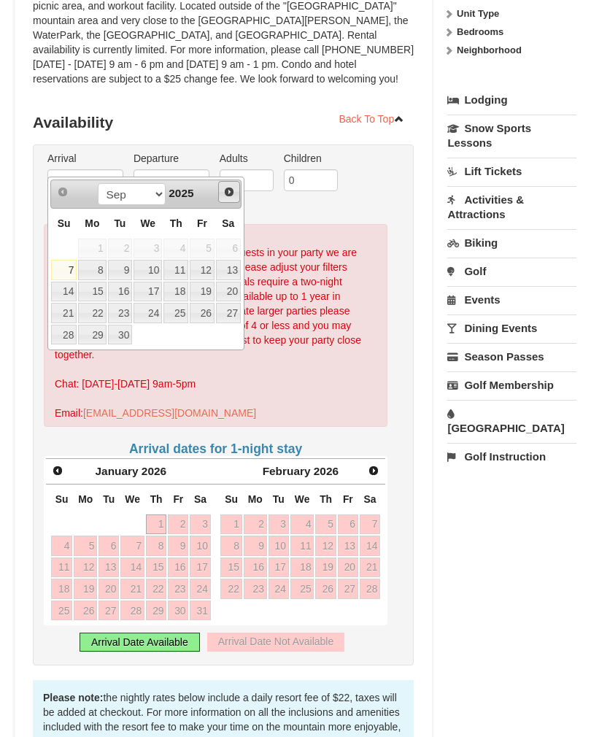
click at [229, 185] on link "Next" at bounding box center [229, 192] width 22 height 22
click at [230, 192] on span "Next" at bounding box center [229, 192] width 12 height 12
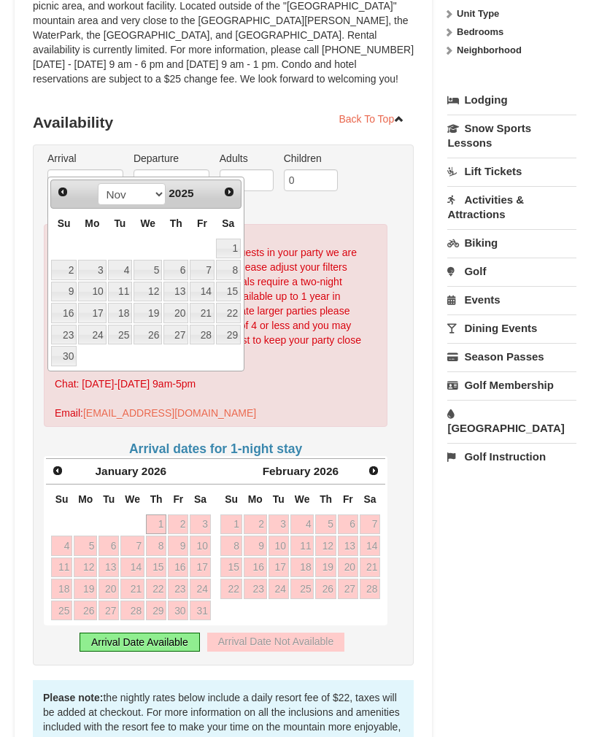
click at [216, 187] on div "Prev Next Sep Oct Nov [DATE]" at bounding box center [145, 194] width 191 height 29
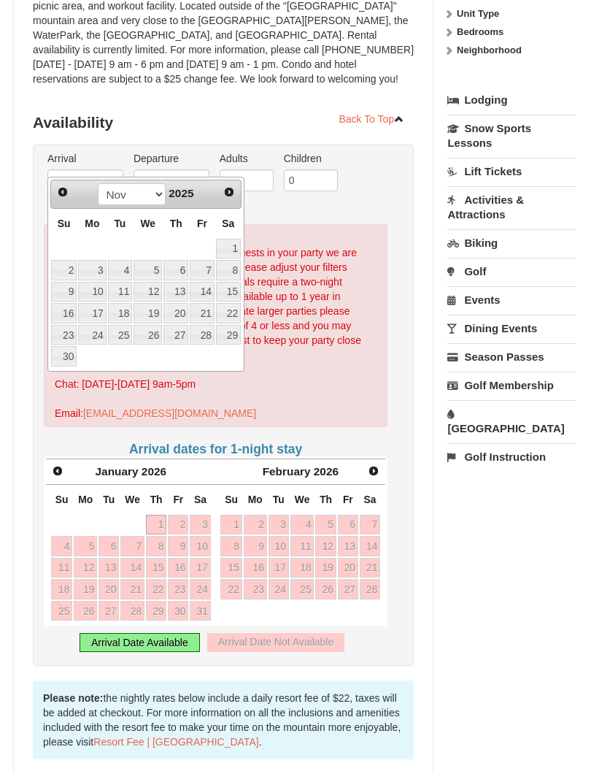
click at [212, 186] on div "Sep Oct Nov [DATE]" at bounding box center [146, 194] width 138 height 23
click at [228, 185] on link "Next" at bounding box center [229, 192] width 20 height 20
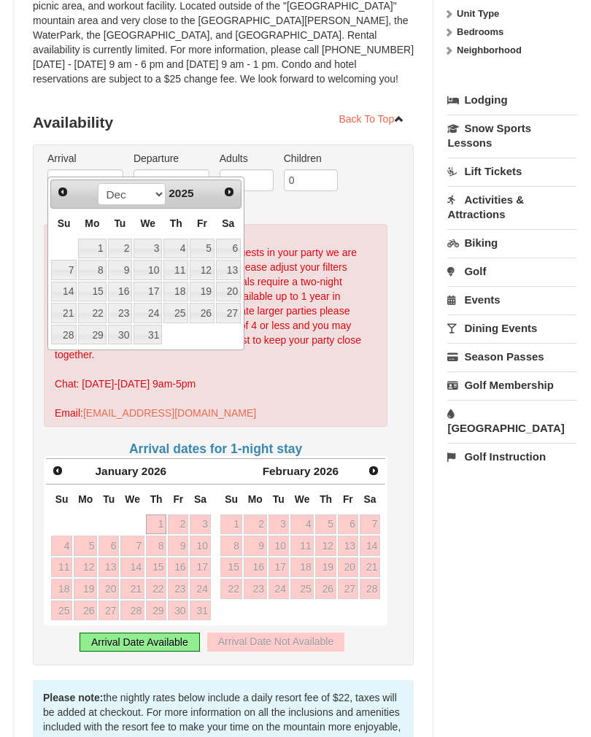
click at [224, 187] on span "Next" at bounding box center [229, 192] width 12 height 12
click at [66, 189] on span "Prev" at bounding box center [63, 192] width 12 height 12
click at [150, 310] on link "24" at bounding box center [148, 313] width 28 height 20
type input "[DATE]"
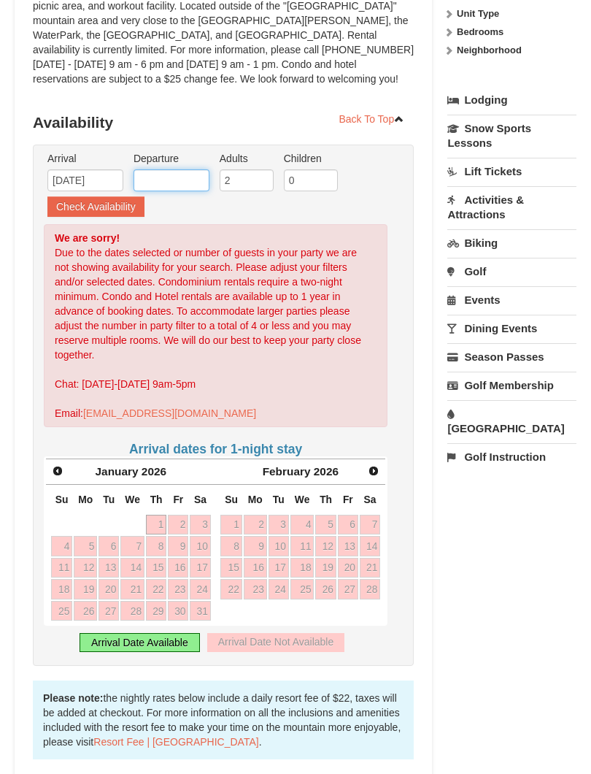
click at [166, 169] on input "text" at bounding box center [172, 180] width 76 height 22
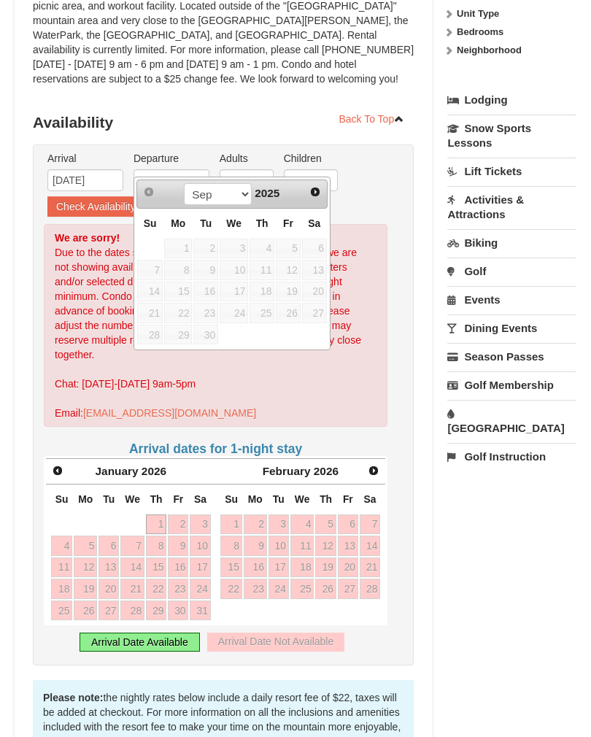
click at [315, 186] on span "Next" at bounding box center [316, 192] width 12 height 12
click at [306, 186] on link "Next" at bounding box center [315, 192] width 22 height 22
click at [302, 180] on div "Prev Next Sep Oct Nov [DATE]" at bounding box center [232, 194] width 191 height 29
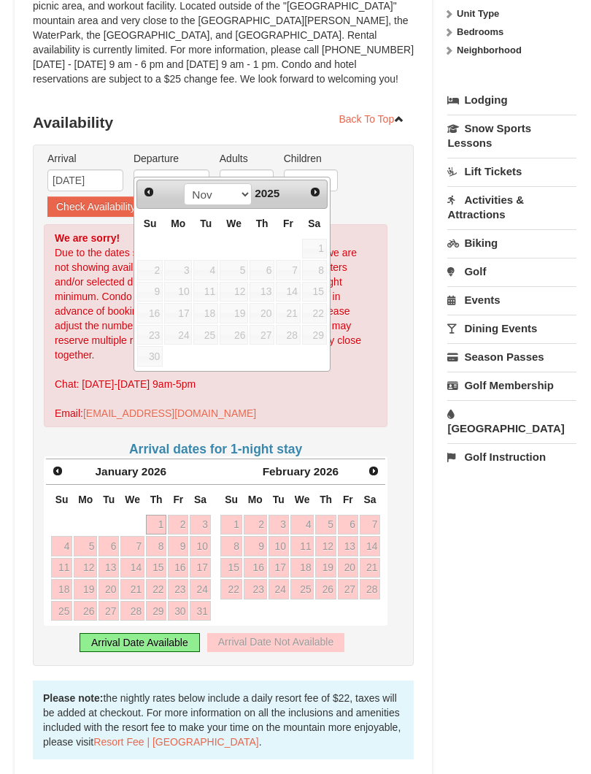
click at [300, 183] on div "Sep Oct Nov [DATE]" at bounding box center [232, 194] width 138 height 23
click at [307, 186] on link "Next" at bounding box center [315, 192] width 22 height 22
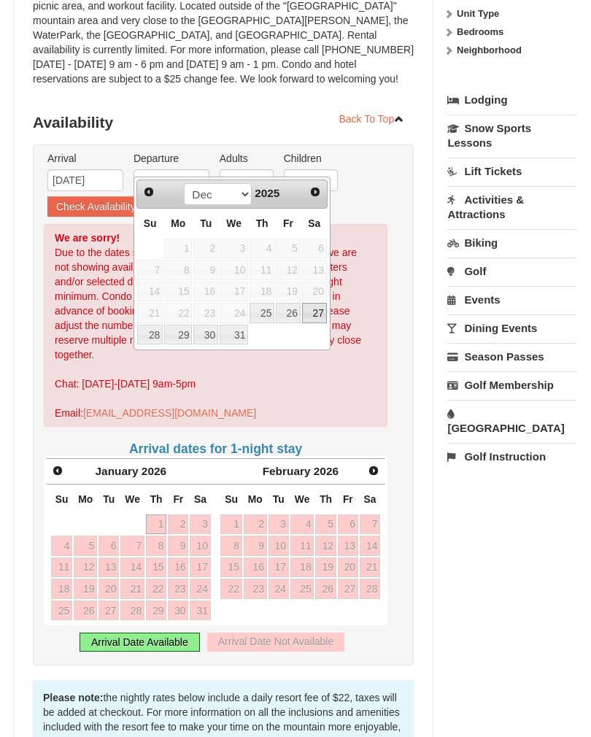
click at [311, 304] on link "27" at bounding box center [314, 313] width 25 height 20
type input "[DATE]"
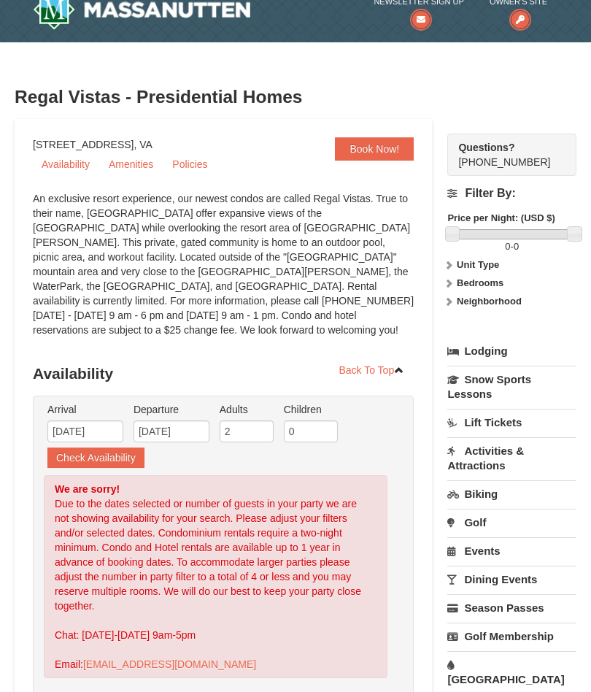
scroll to position [20, 0]
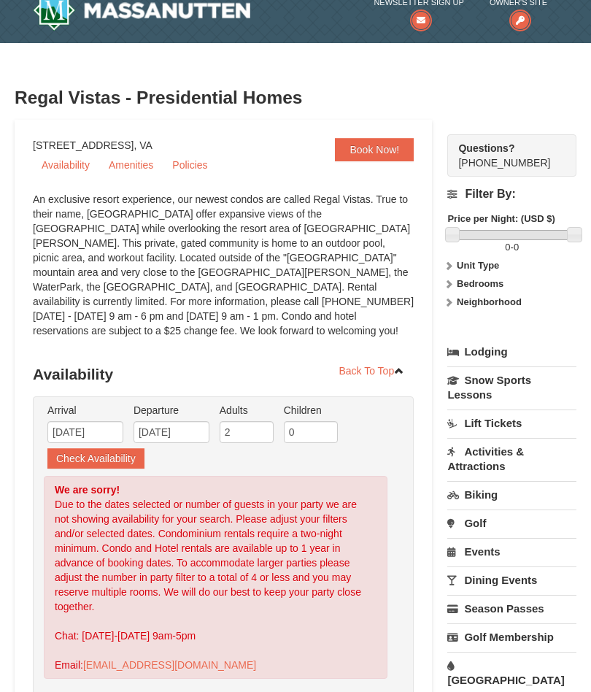
click at [113, 448] on button "Check Availability" at bounding box center [95, 458] width 97 height 20
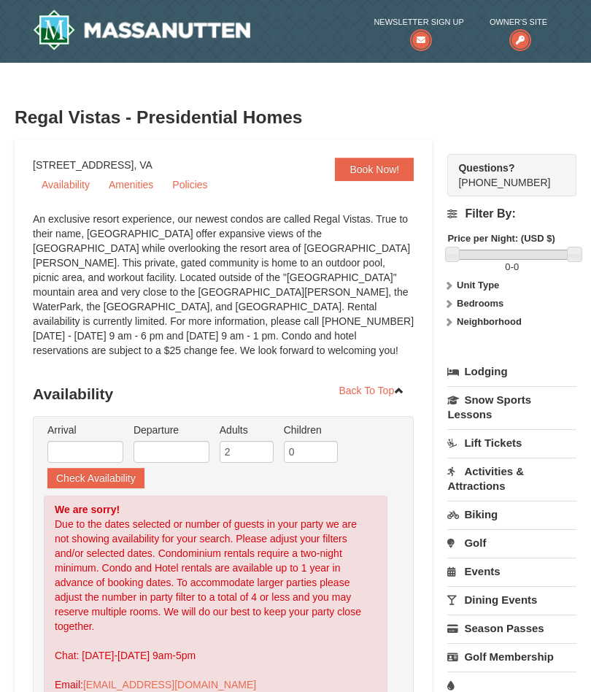
scroll to position [365, 0]
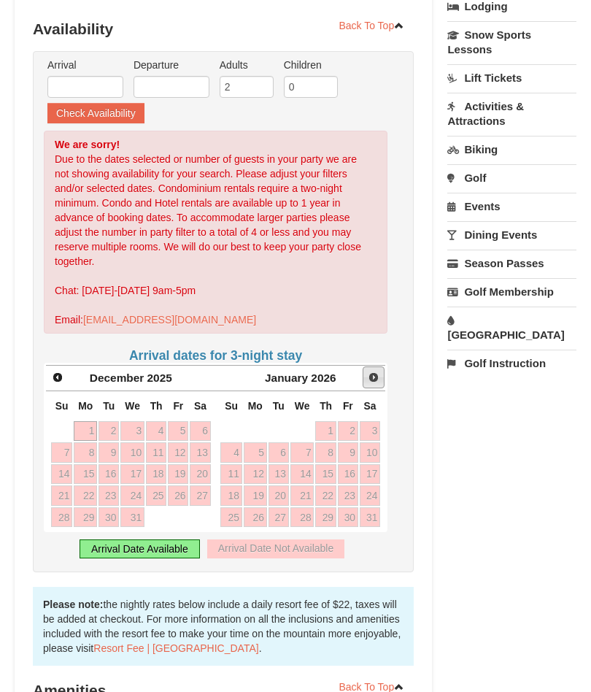
click at [372, 372] on span "Next" at bounding box center [374, 378] width 12 height 12
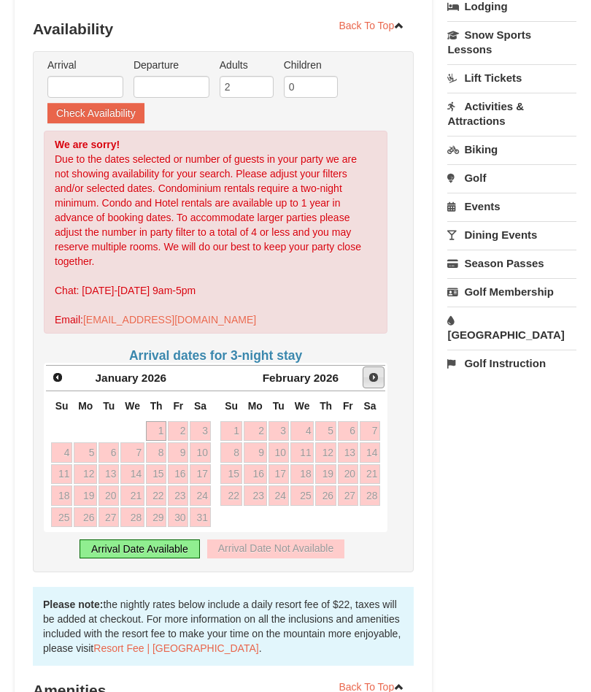
click at [369, 372] on span "Next" at bounding box center [374, 378] width 12 height 12
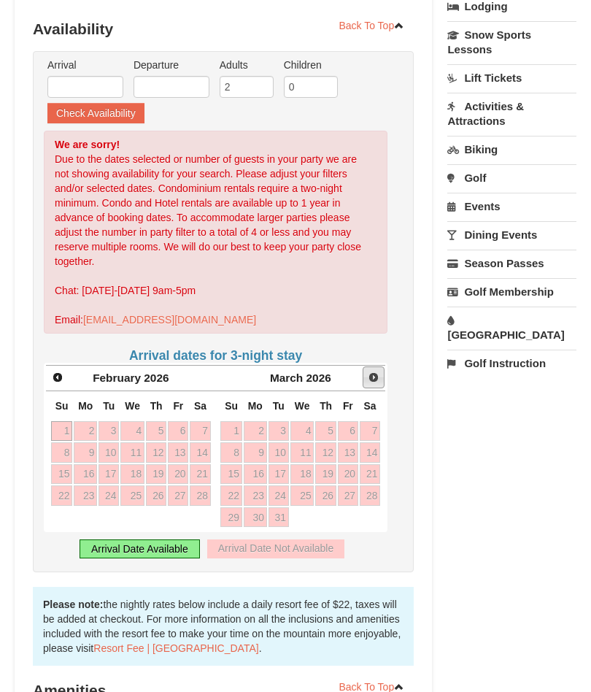
click at [375, 372] on span "Next" at bounding box center [374, 378] width 12 height 12
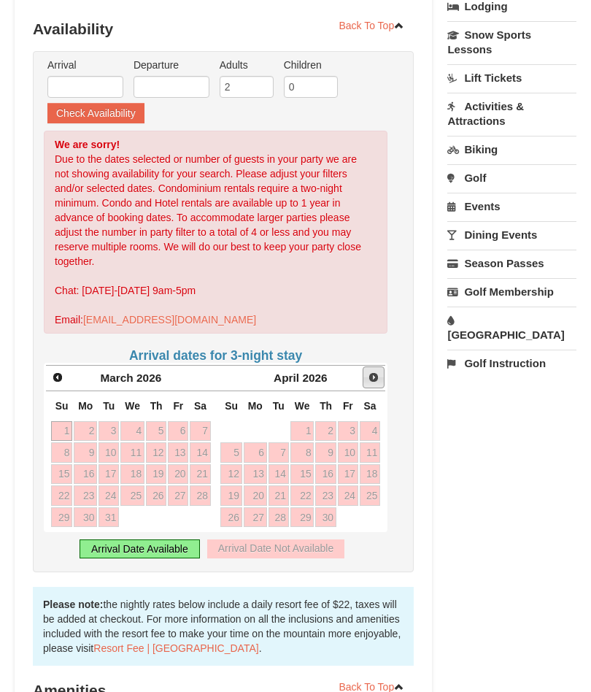
click at [373, 372] on span "Next" at bounding box center [374, 378] width 12 height 12
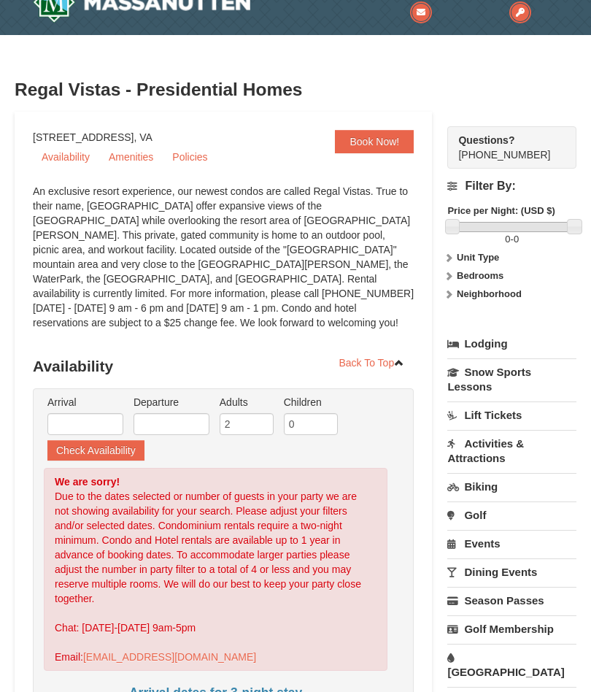
scroll to position [0, 0]
